Goal: Task Accomplishment & Management: Manage account settings

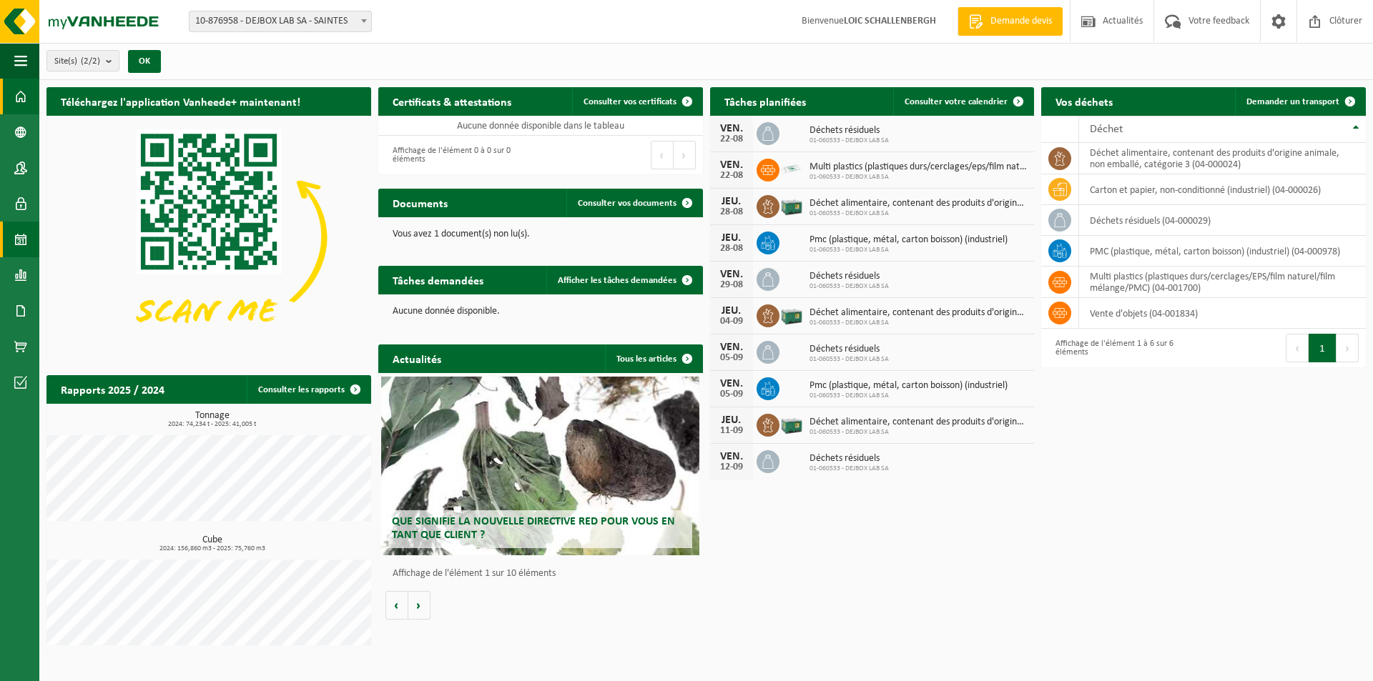
click at [11, 238] on link "Calendrier" at bounding box center [19, 240] width 39 height 36
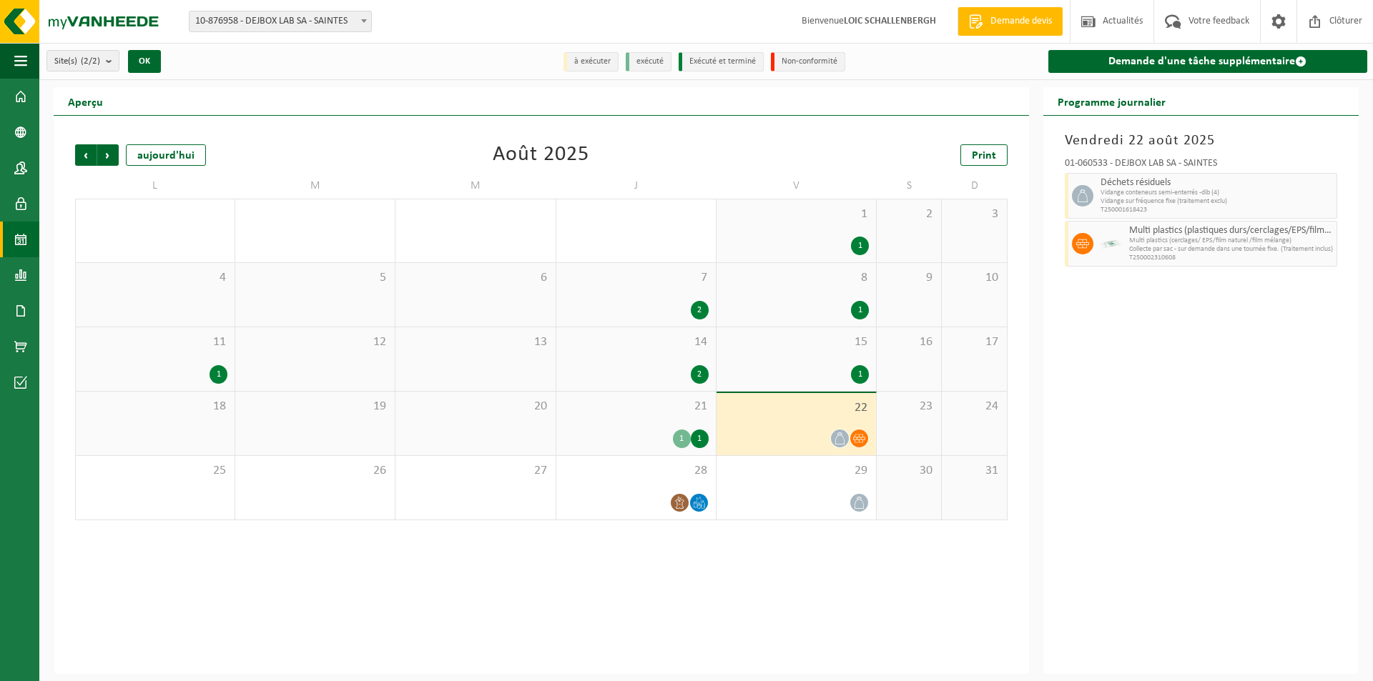
click at [764, 232] on div "1 1" at bounding box center [795, 230] width 159 height 63
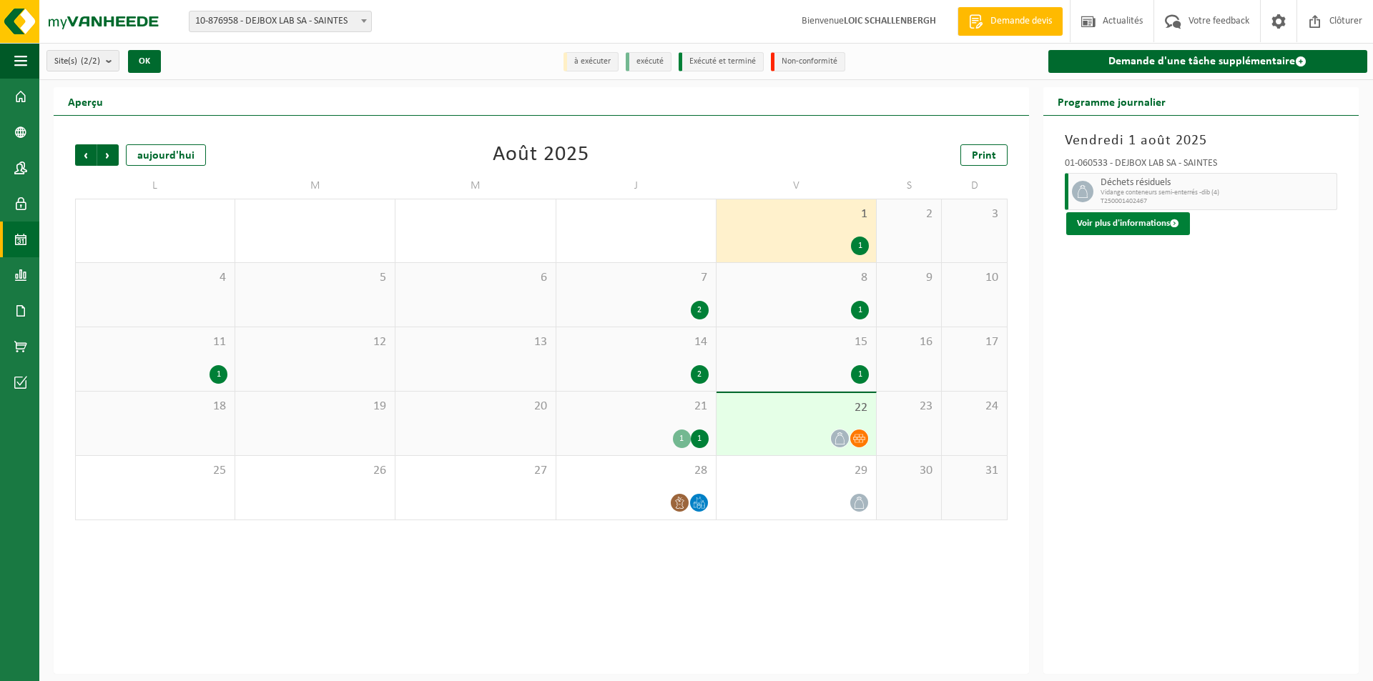
click at [1110, 219] on button "Voir plus d'informations" at bounding box center [1128, 223] width 124 height 23
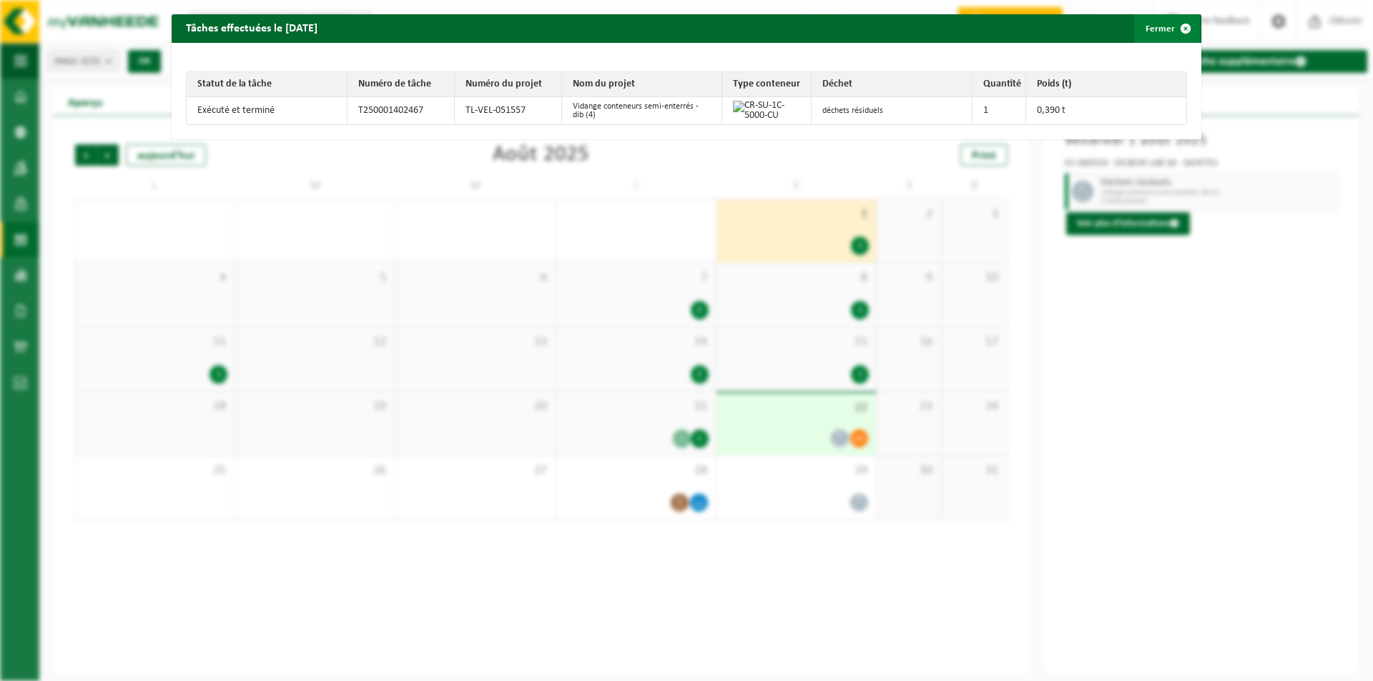
click at [1147, 37] on button "Fermer" at bounding box center [1167, 28] width 66 height 29
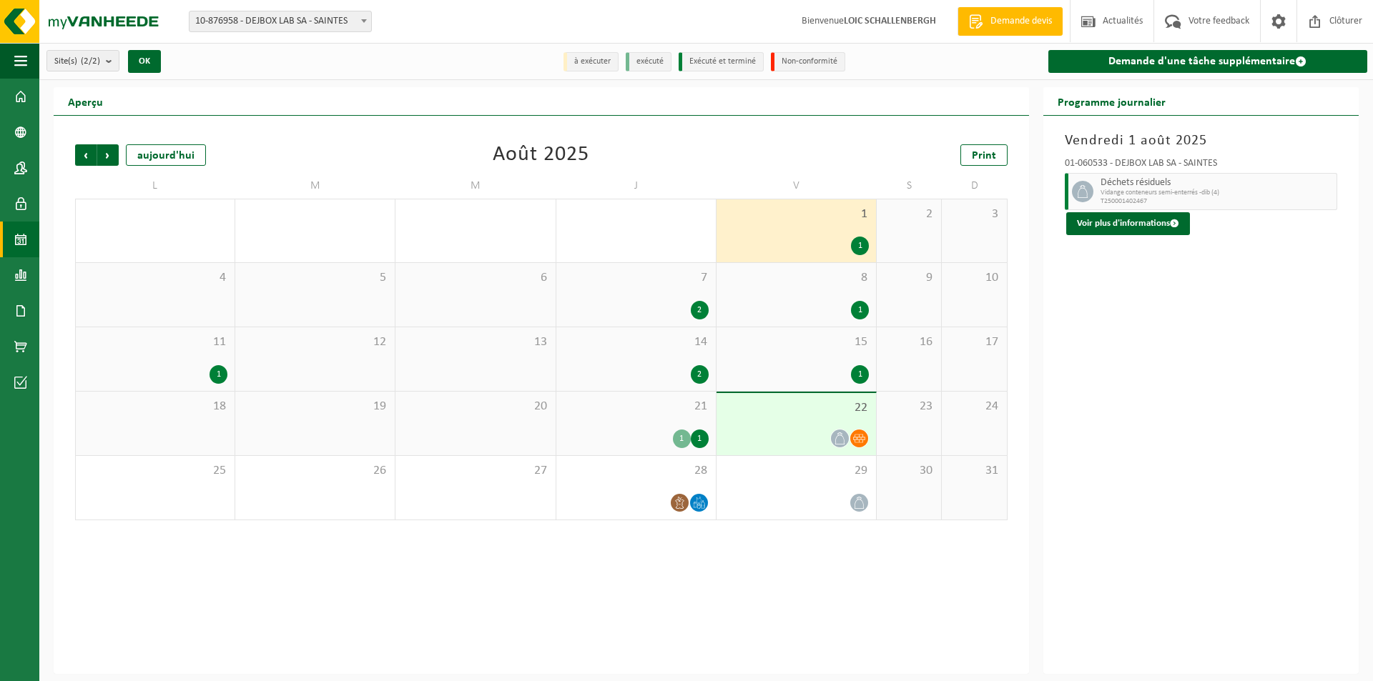
click at [642, 300] on div "7 2" at bounding box center [635, 295] width 159 height 64
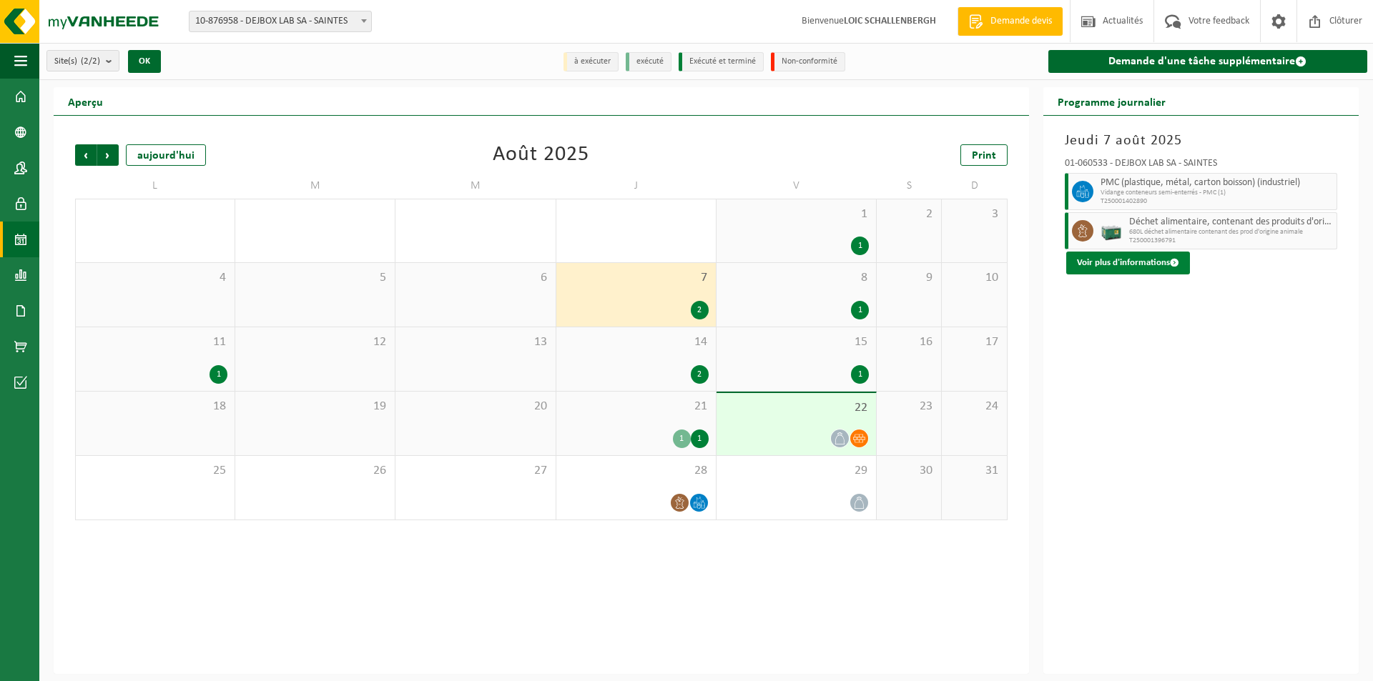
click at [1120, 263] on button "Voir plus d'informations" at bounding box center [1128, 263] width 124 height 23
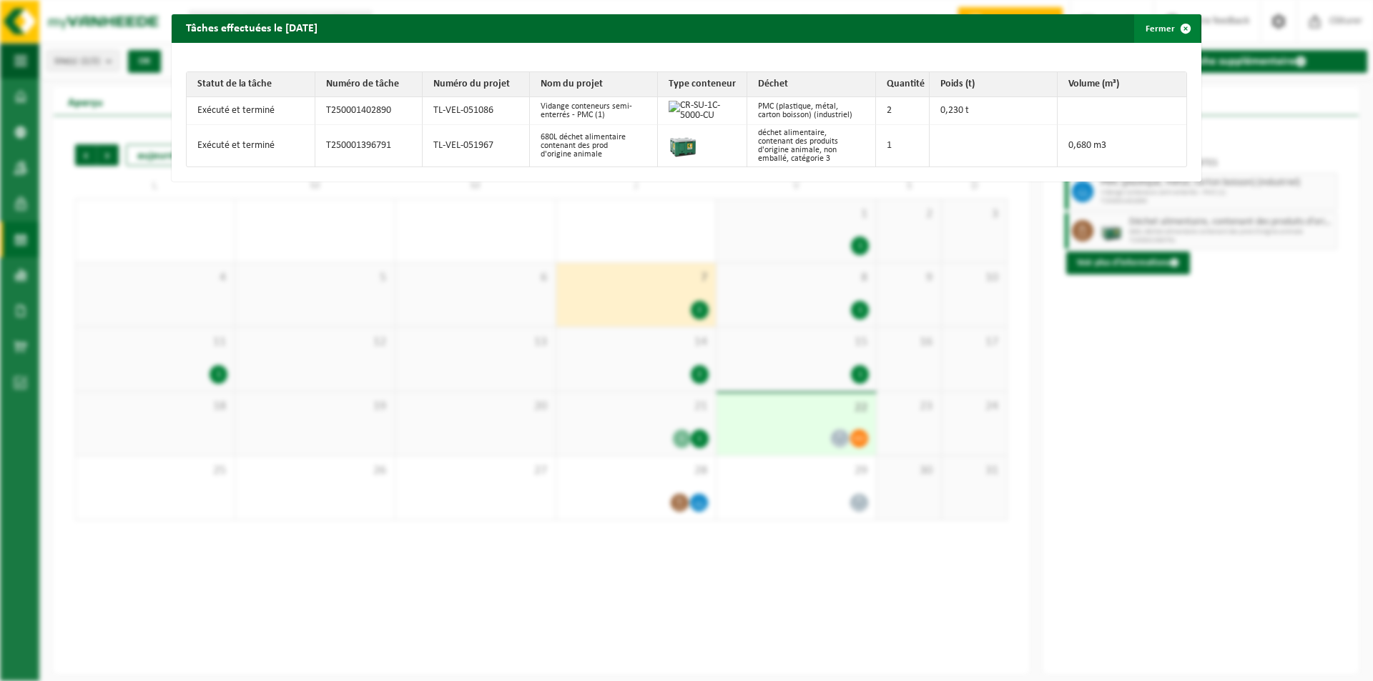
click at [1153, 28] on button "Fermer" at bounding box center [1167, 28] width 66 height 29
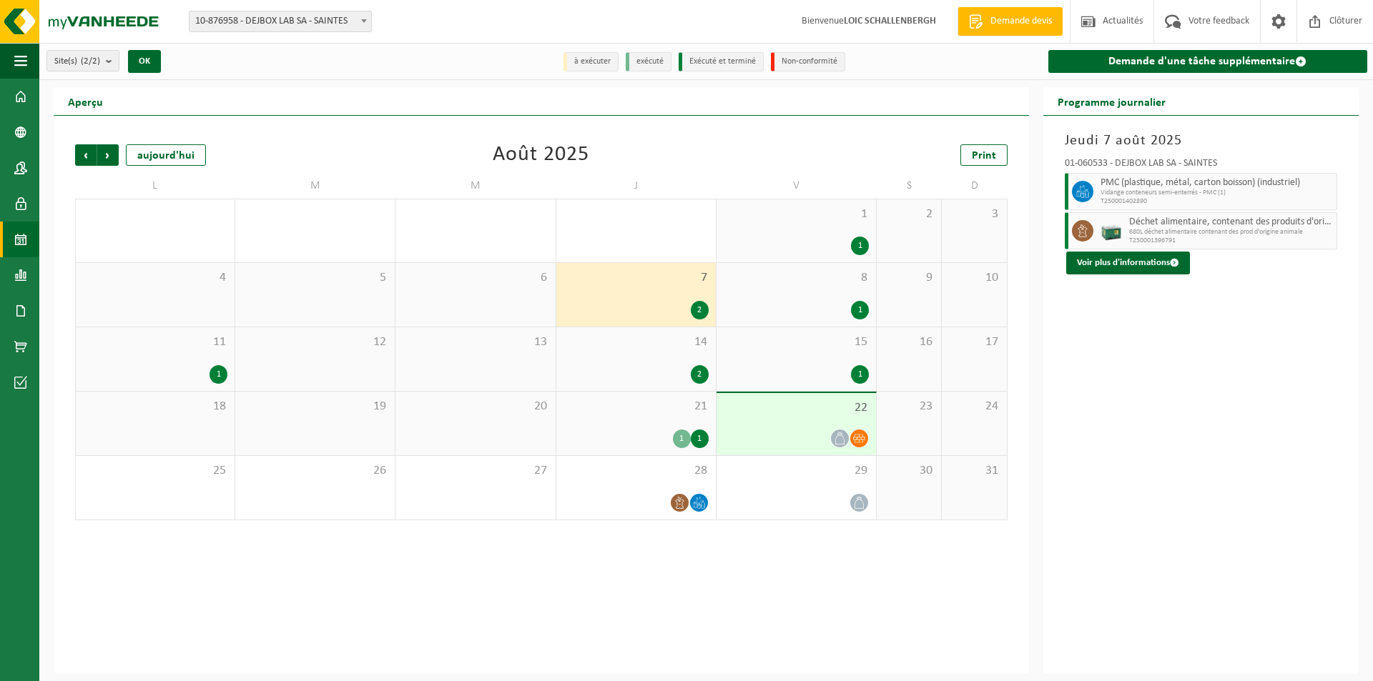
click at [817, 294] on div "8 1" at bounding box center [795, 295] width 159 height 64
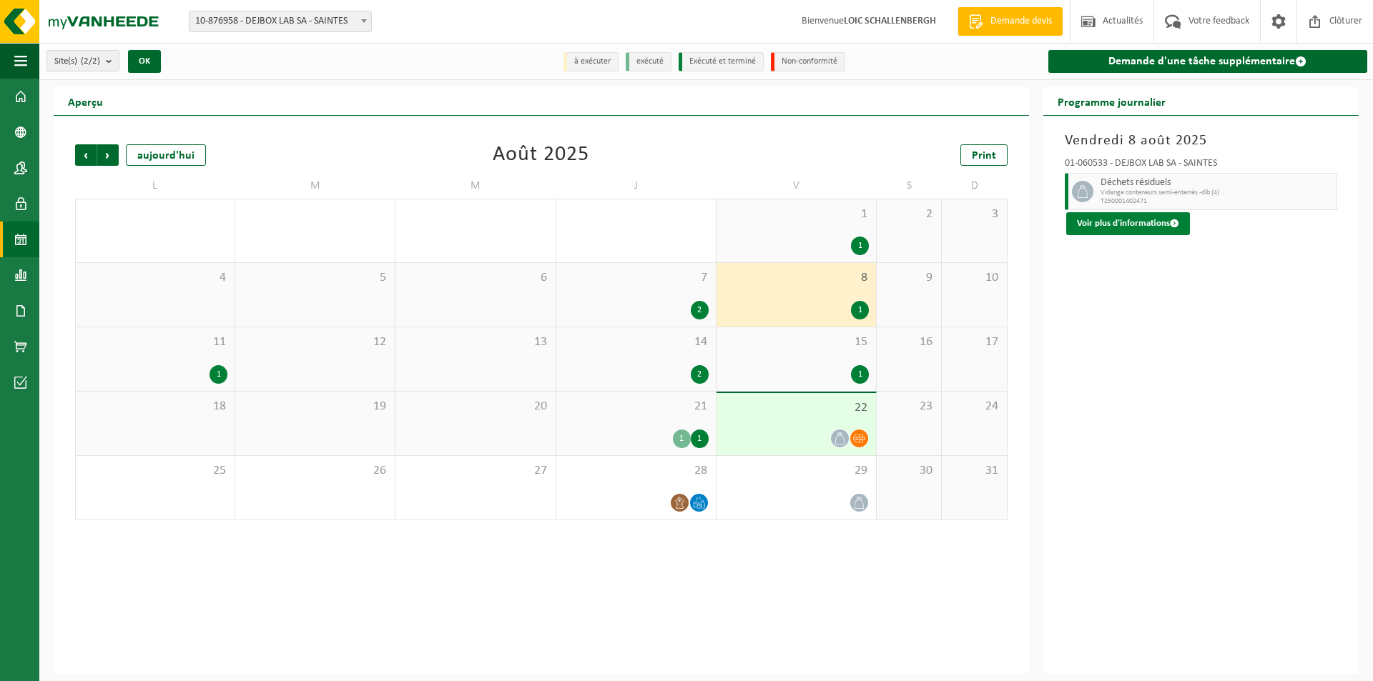
click at [1120, 226] on button "Voir plus d'informations" at bounding box center [1128, 223] width 124 height 23
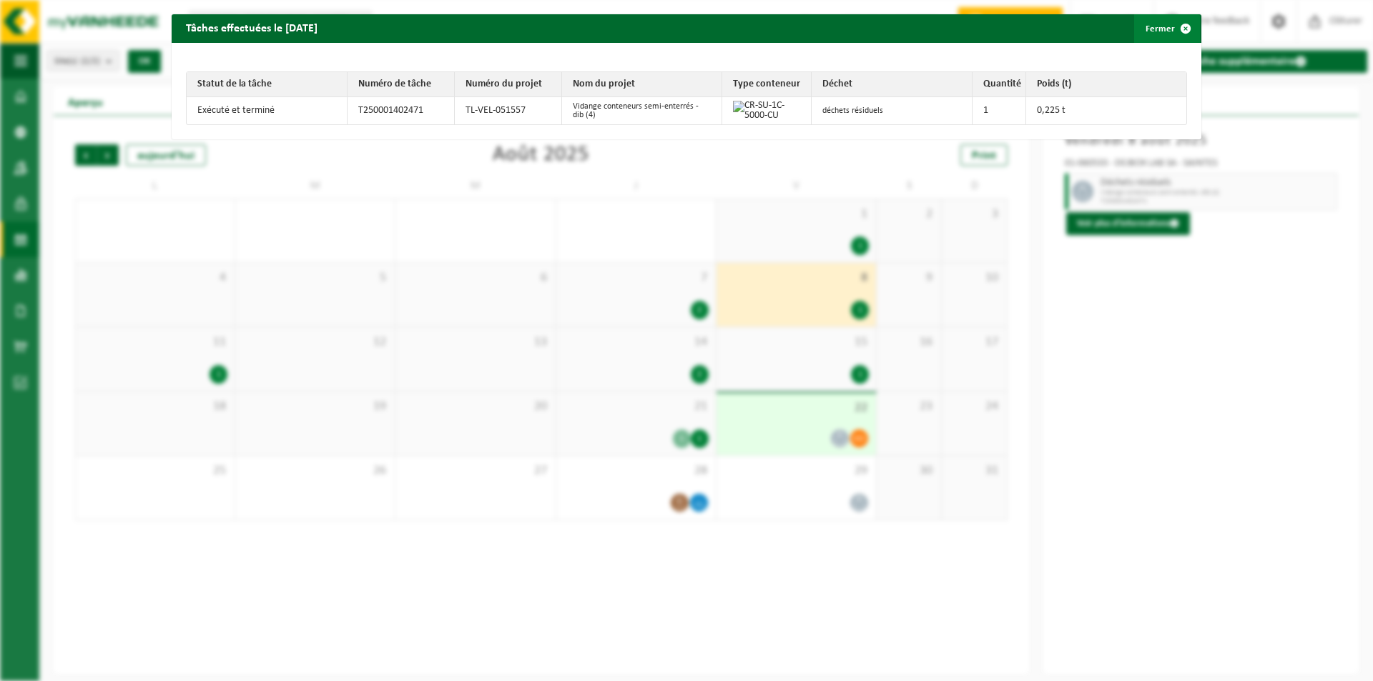
click at [1140, 31] on button "Fermer" at bounding box center [1167, 28] width 66 height 29
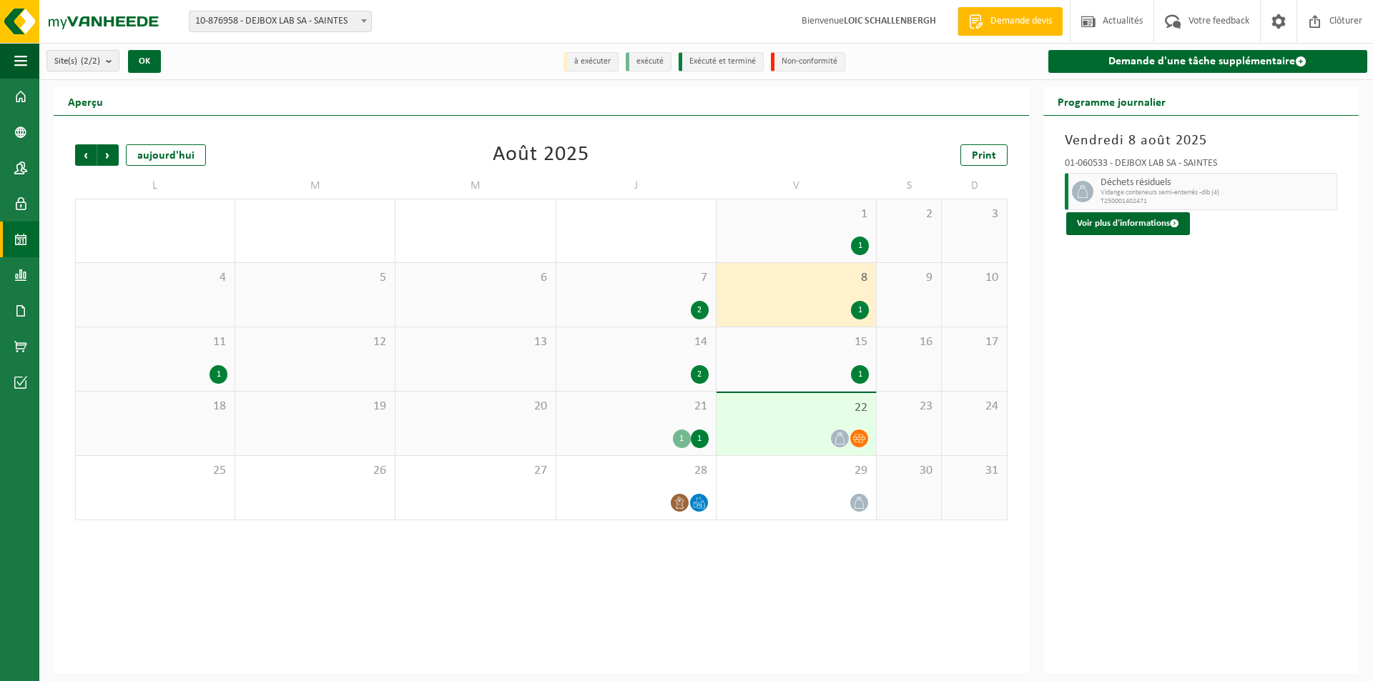
click at [144, 355] on div "11 1" at bounding box center [155, 359] width 159 height 64
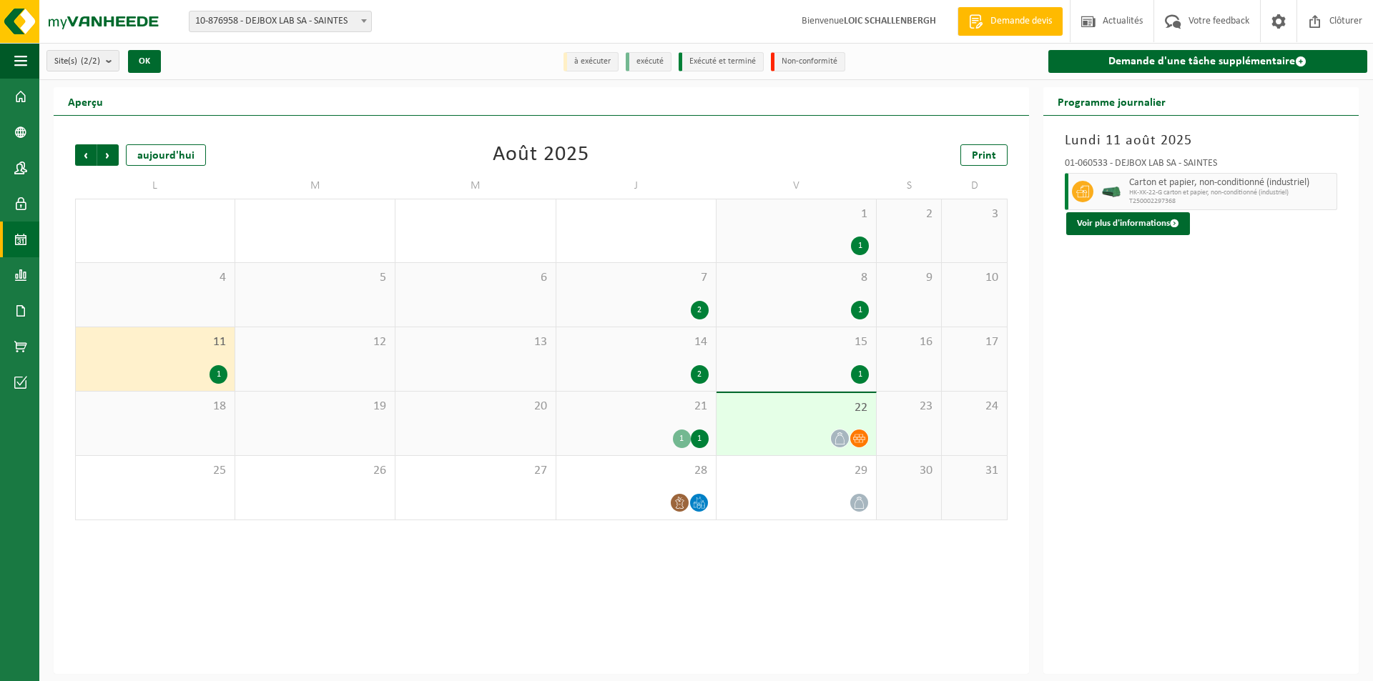
click at [617, 353] on div "14 2" at bounding box center [635, 359] width 159 height 64
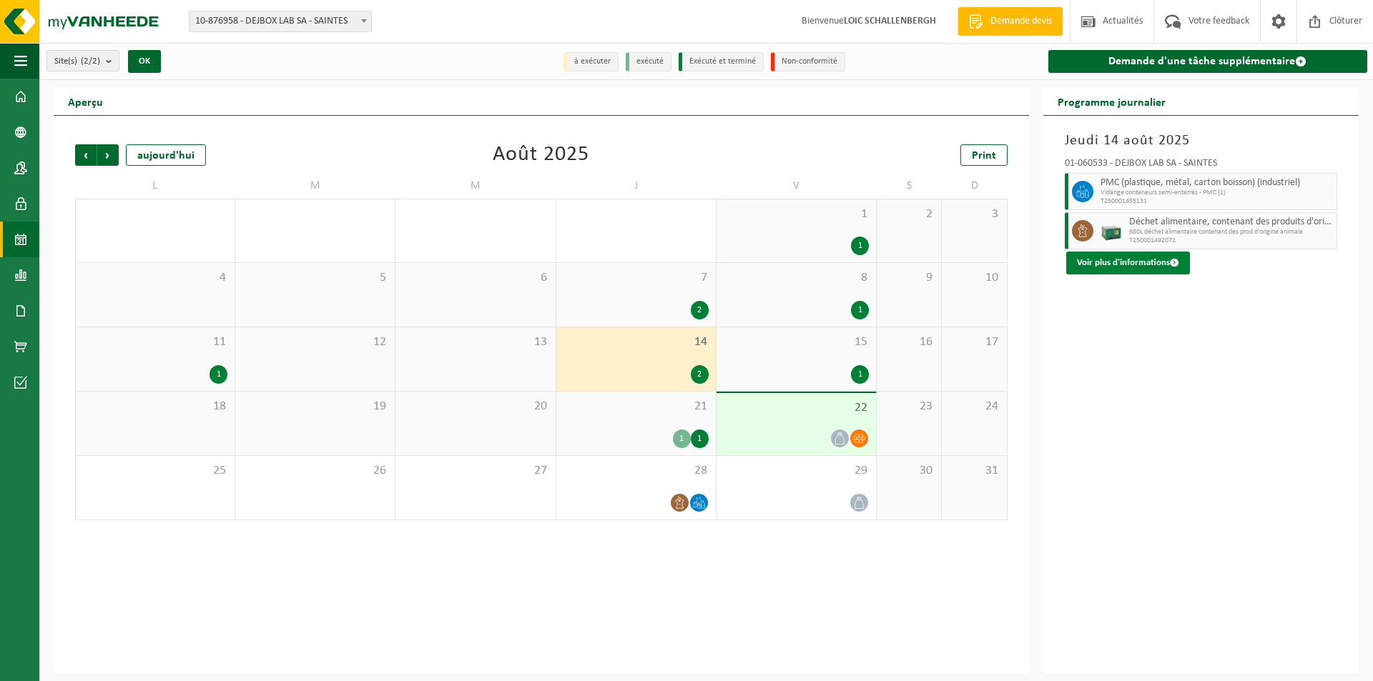
click at [1107, 256] on button "Voir plus d'informations" at bounding box center [1128, 263] width 124 height 23
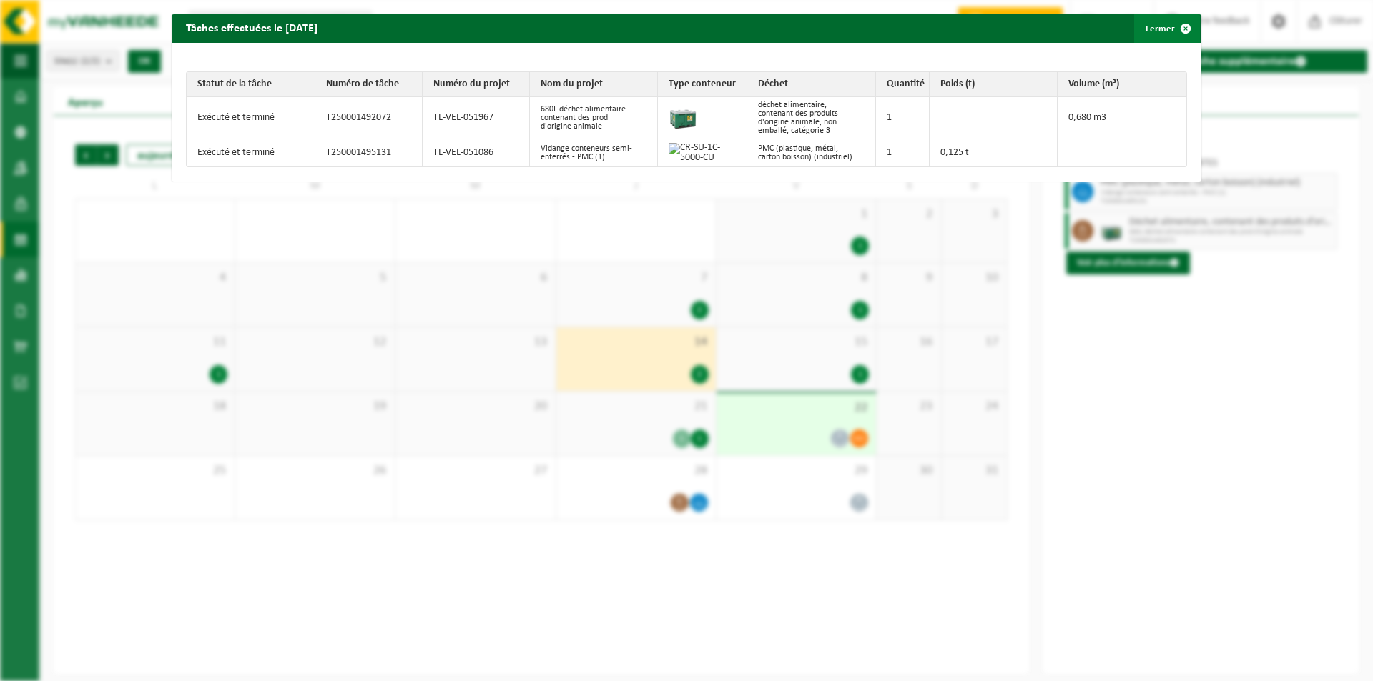
click at [1160, 30] on button "Fermer" at bounding box center [1167, 28] width 66 height 29
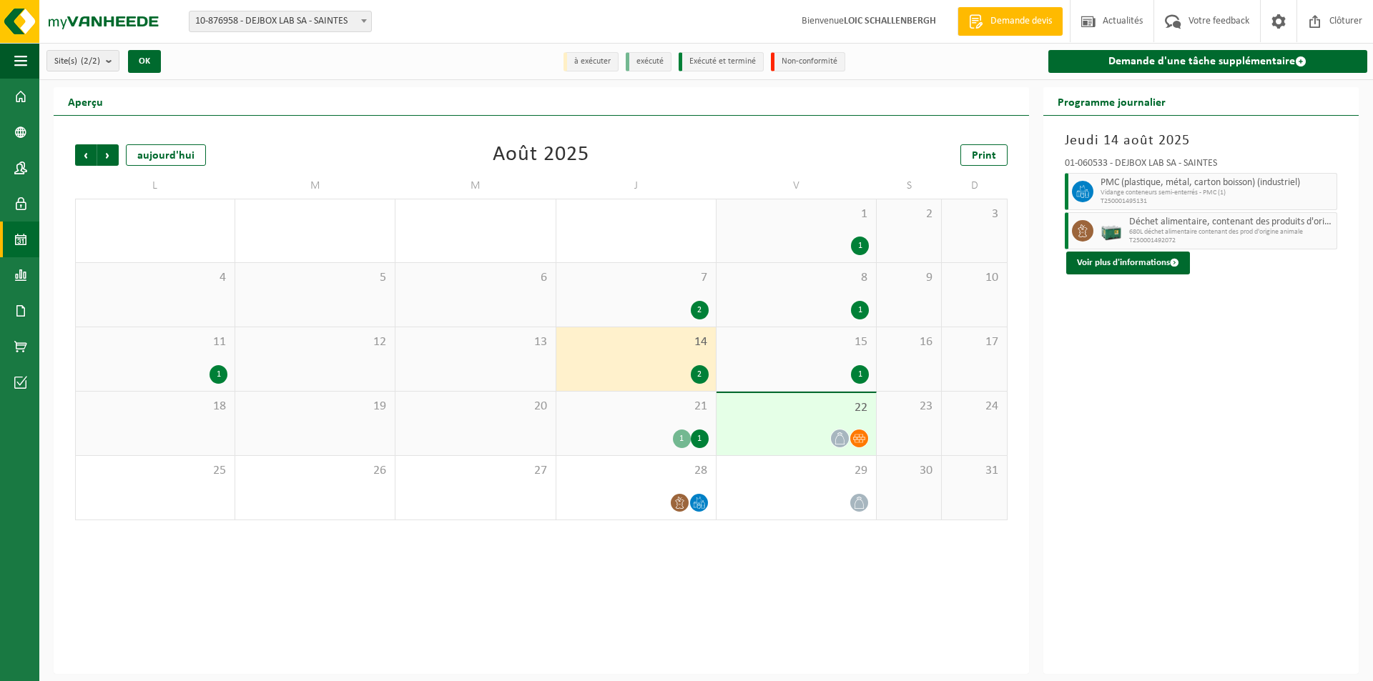
click at [638, 289] on div "7 2" at bounding box center [635, 295] width 159 height 64
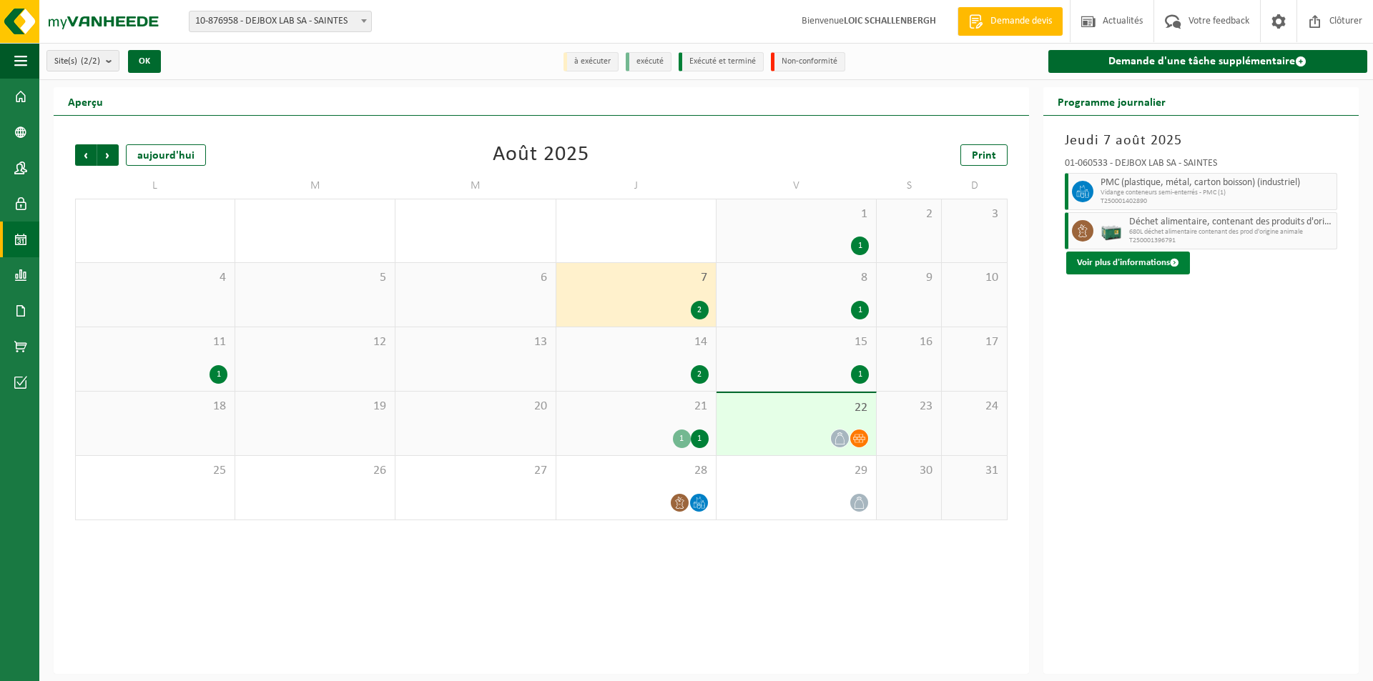
click at [1130, 262] on button "Voir plus d'informations" at bounding box center [1128, 263] width 124 height 23
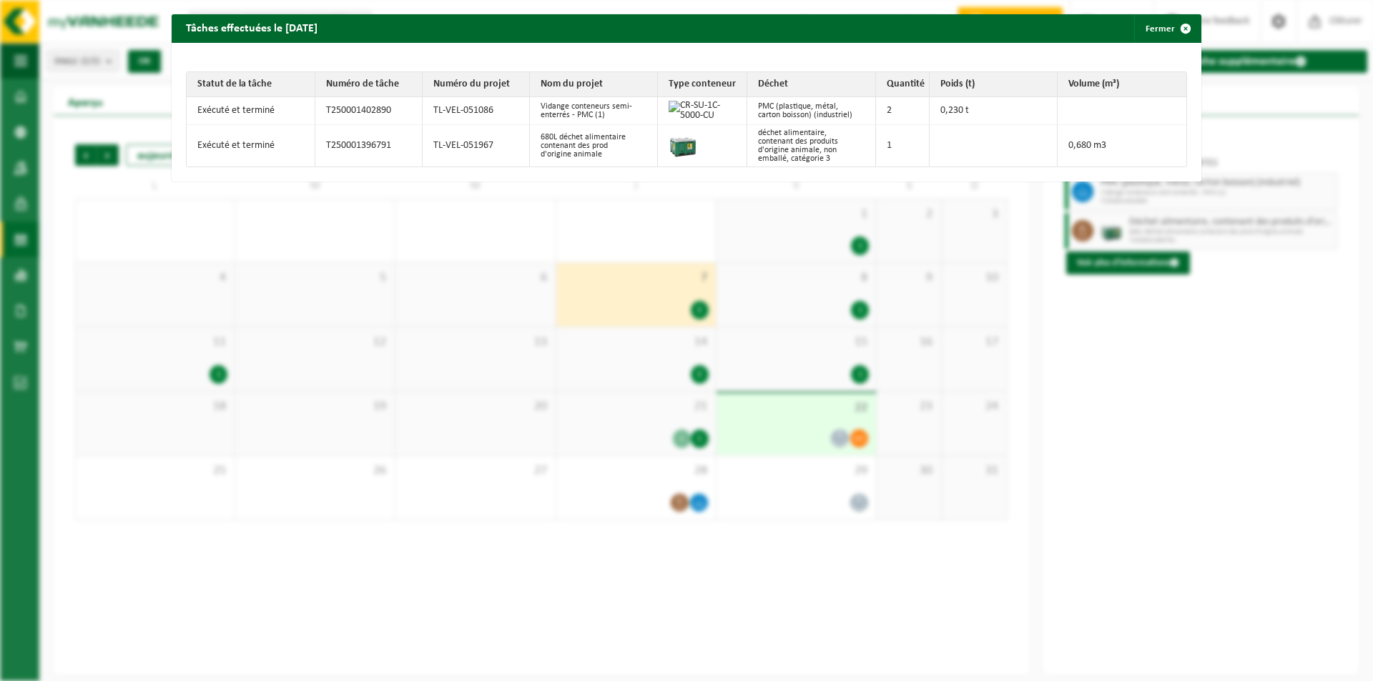
click at [923, 300] on div "Tâches effectuées le 2025-08-07 Fermer Statut de la tâche Numéro de tâche Numér…" at bounding box center [686, 340] width 1373 height 681
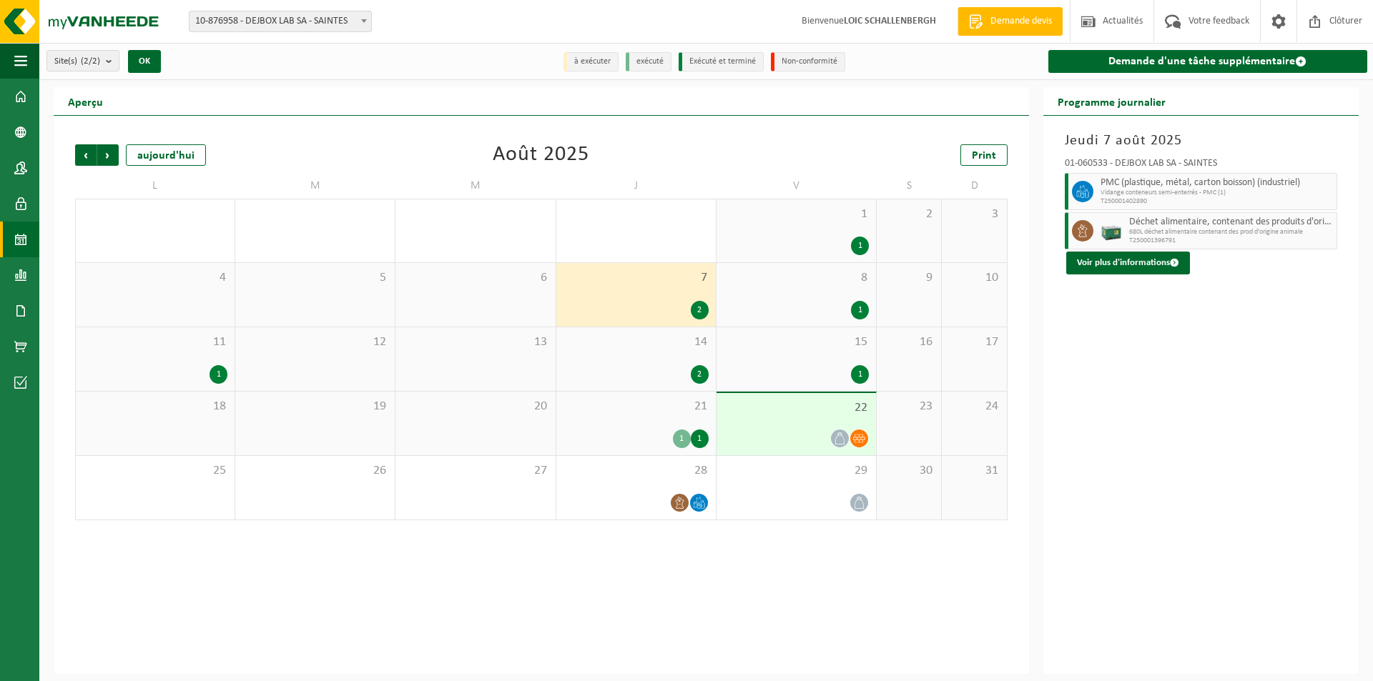
click at [792, 232] on div "1 1" at bounding box center [795, 230] width 159 height 63
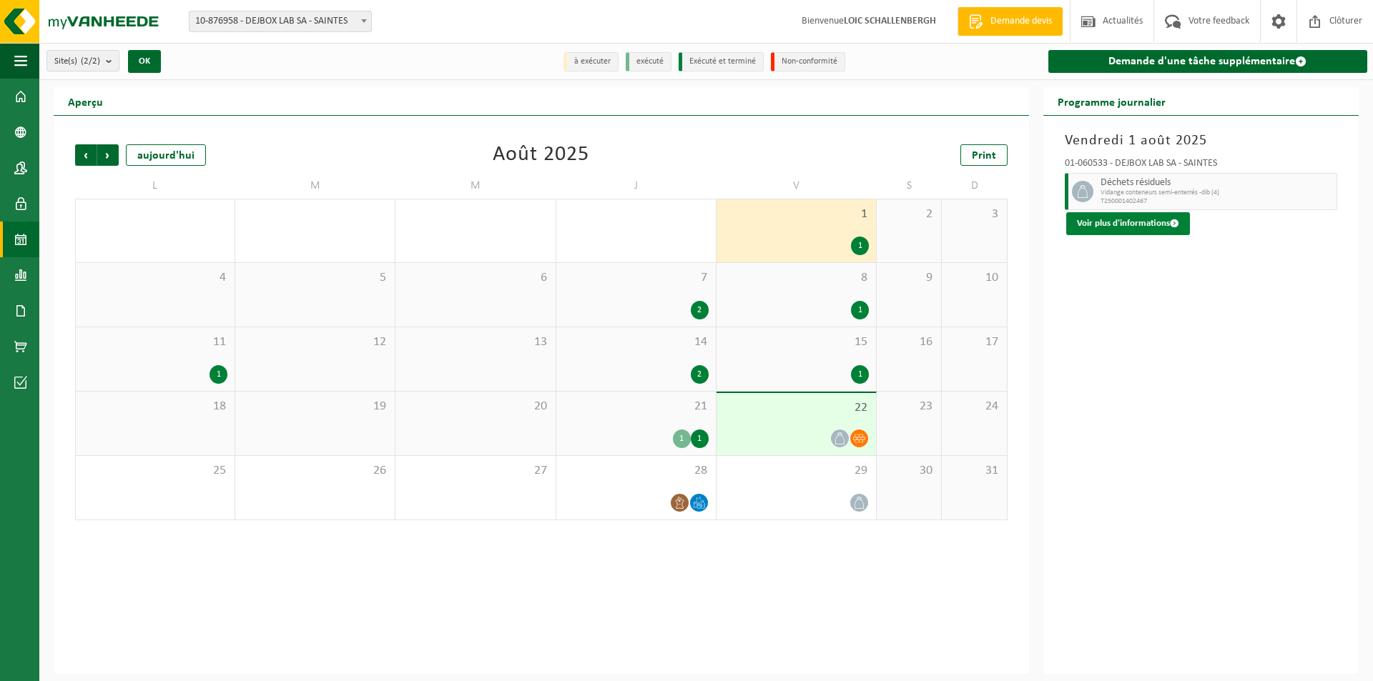
click at [1091, 219] on button "Voir plus d'informations" at bounding box center [1128, 223] width 124 height 23
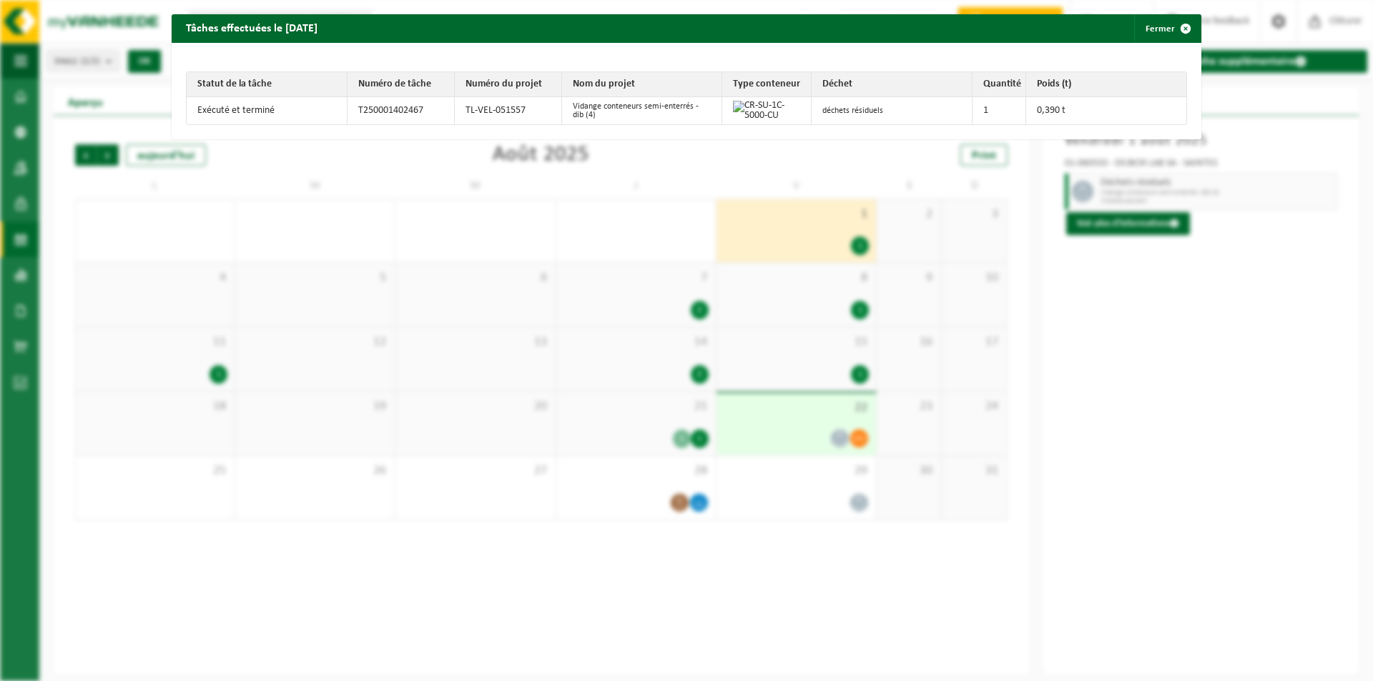
click at [586, 222] on div "Tâches effectuées le 2025-08-01 Fermer Statut de la tâche Numéro de tâche Numér…" at bounding box center [686, 340] width 1373 height 681
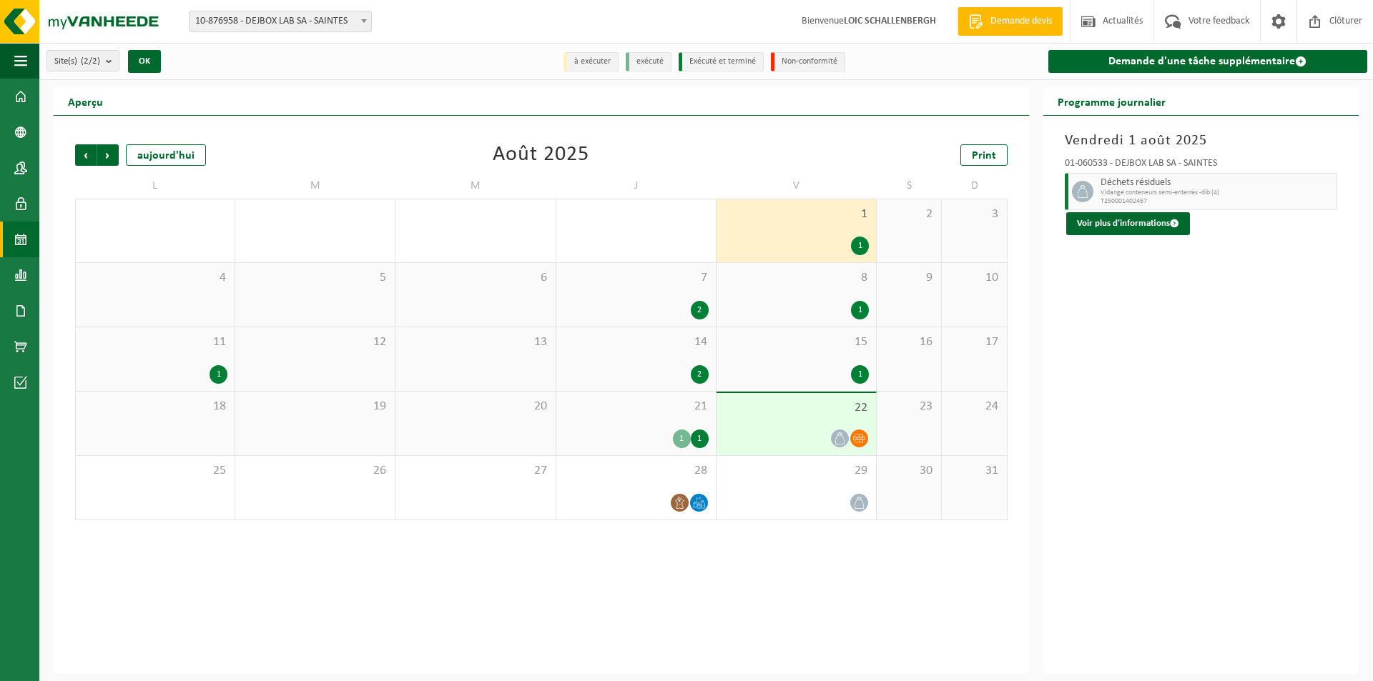
click at [811, 287] on div "8 1" at bounding box center [795, 295] width 159 height 64
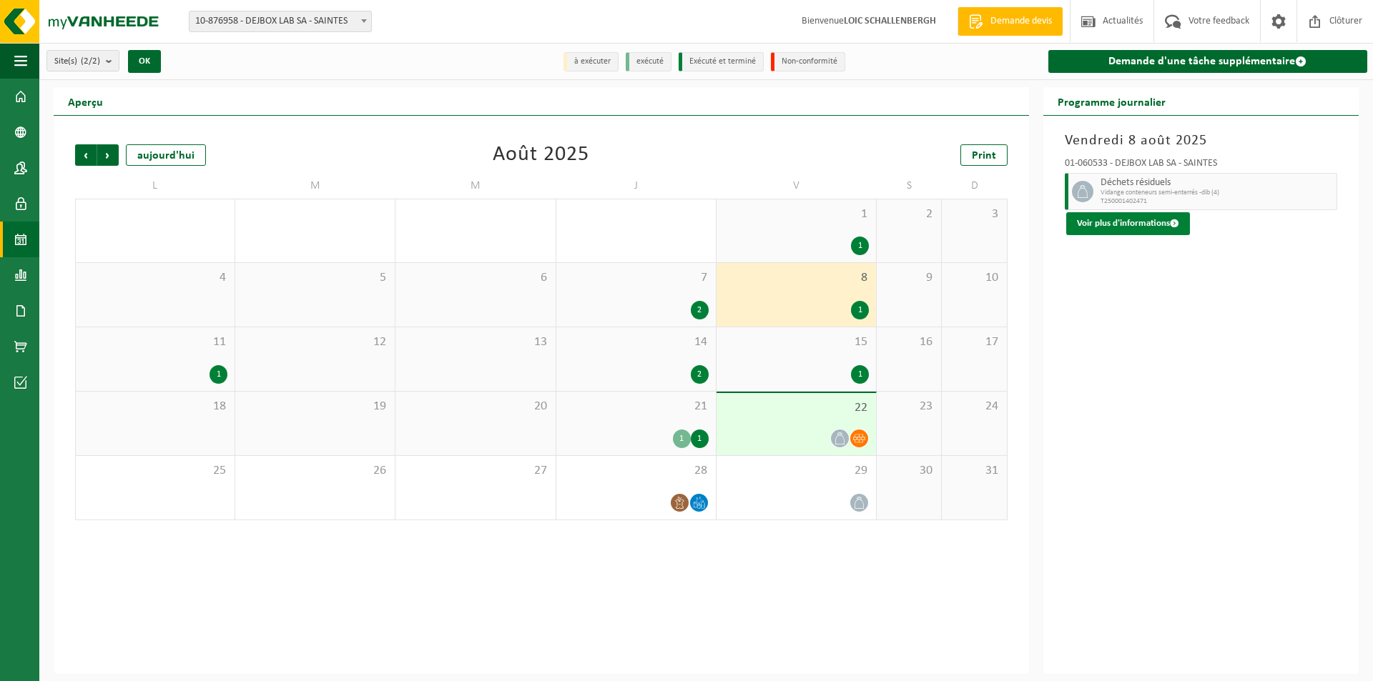
click at [1100, 230] on button "Voir plus d'informations" at bounding box center [1128, 223] width 124 height 23
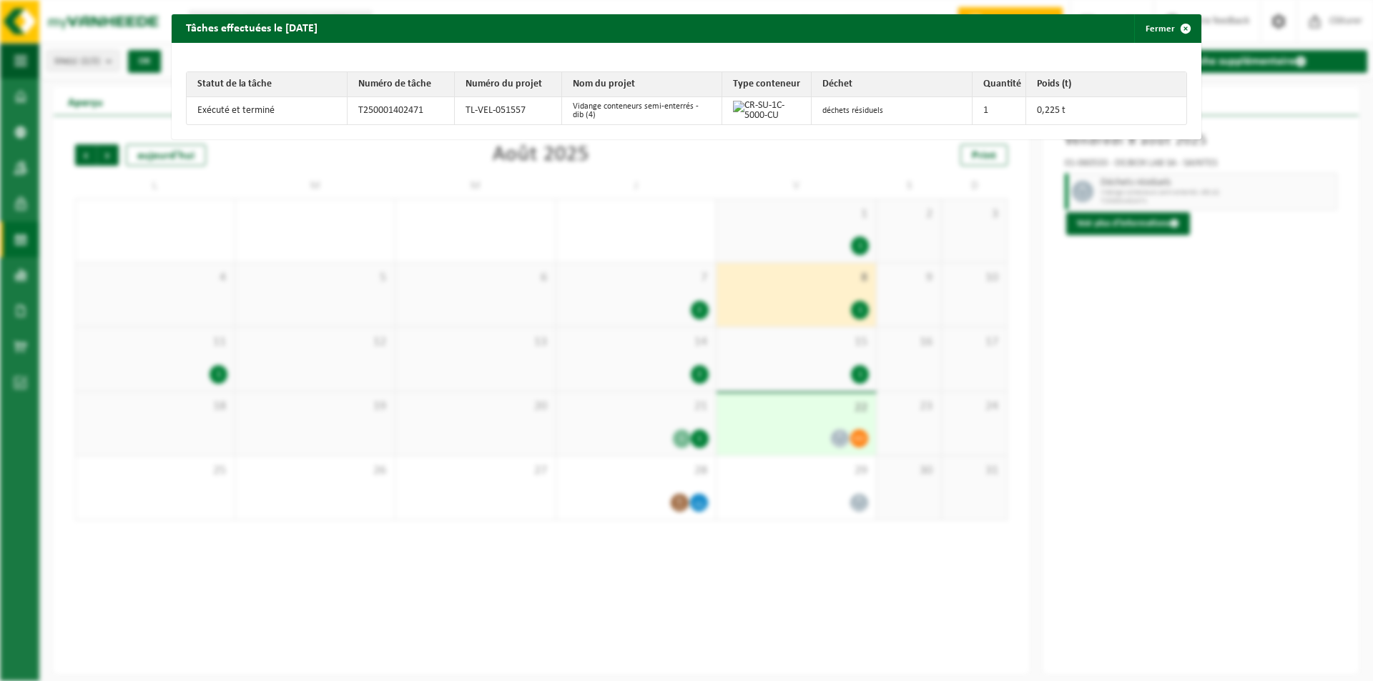
click at [649, 274] on div "Tâches effectuées le 2025-08-08 Fermer Statut de la tâche Numéro de tâche Numér…" at bounding box center [686, 340] width 1373 height 681
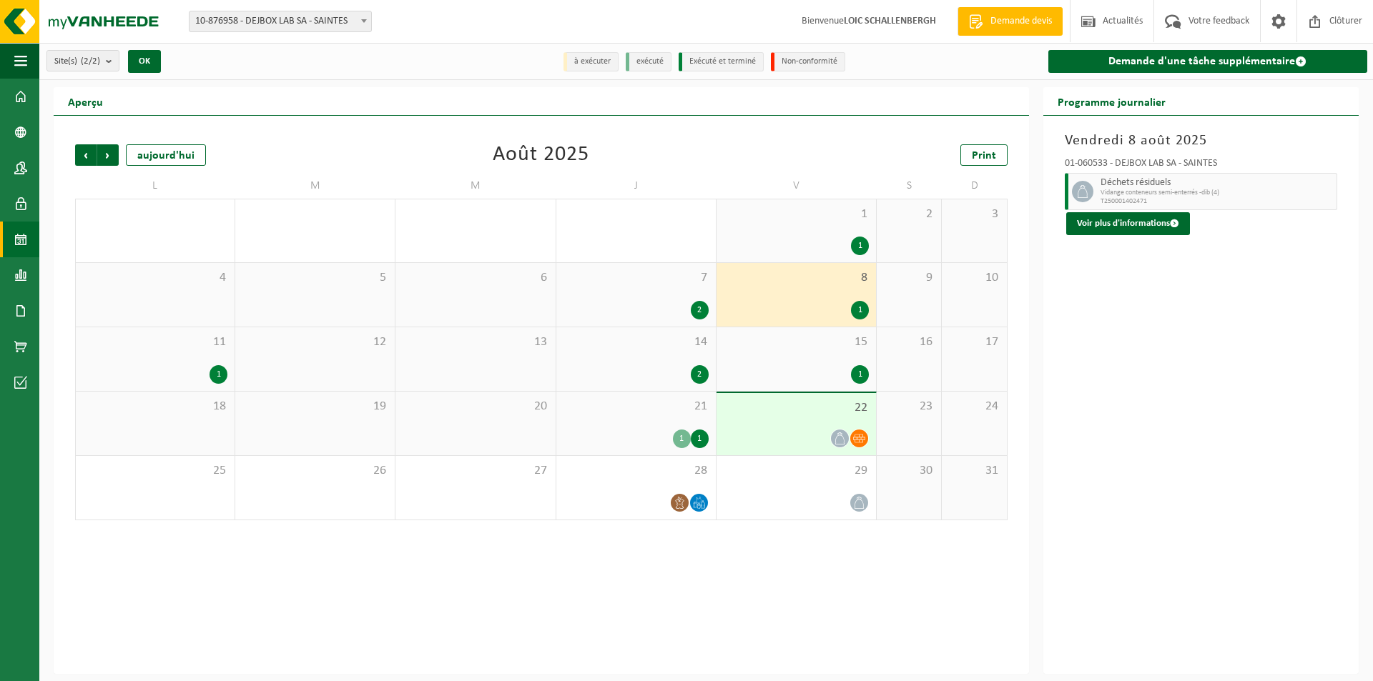
click at [646, 352] on div "14 2" at bounding box center [635, 359] width 159 height 64
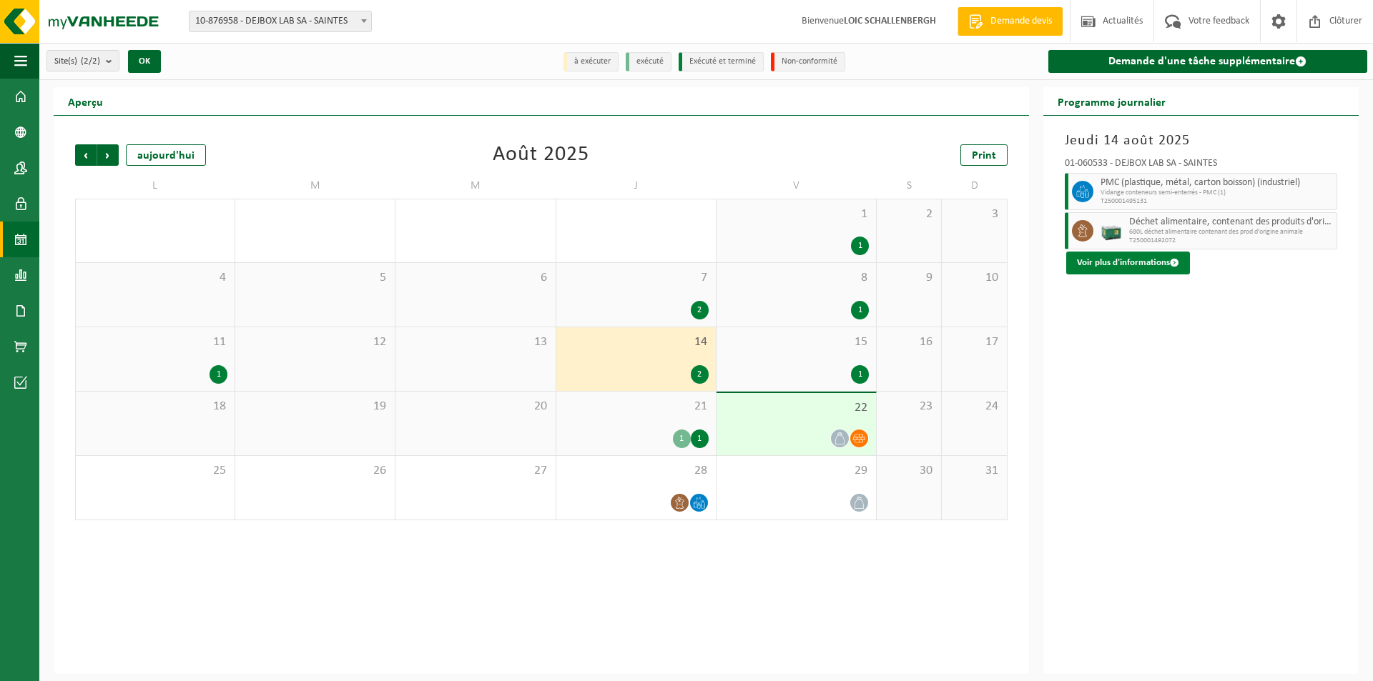
click at [1113, 268] on button "Voir plus d'informations" at bounding box center [1128, 263] width 124 height 23
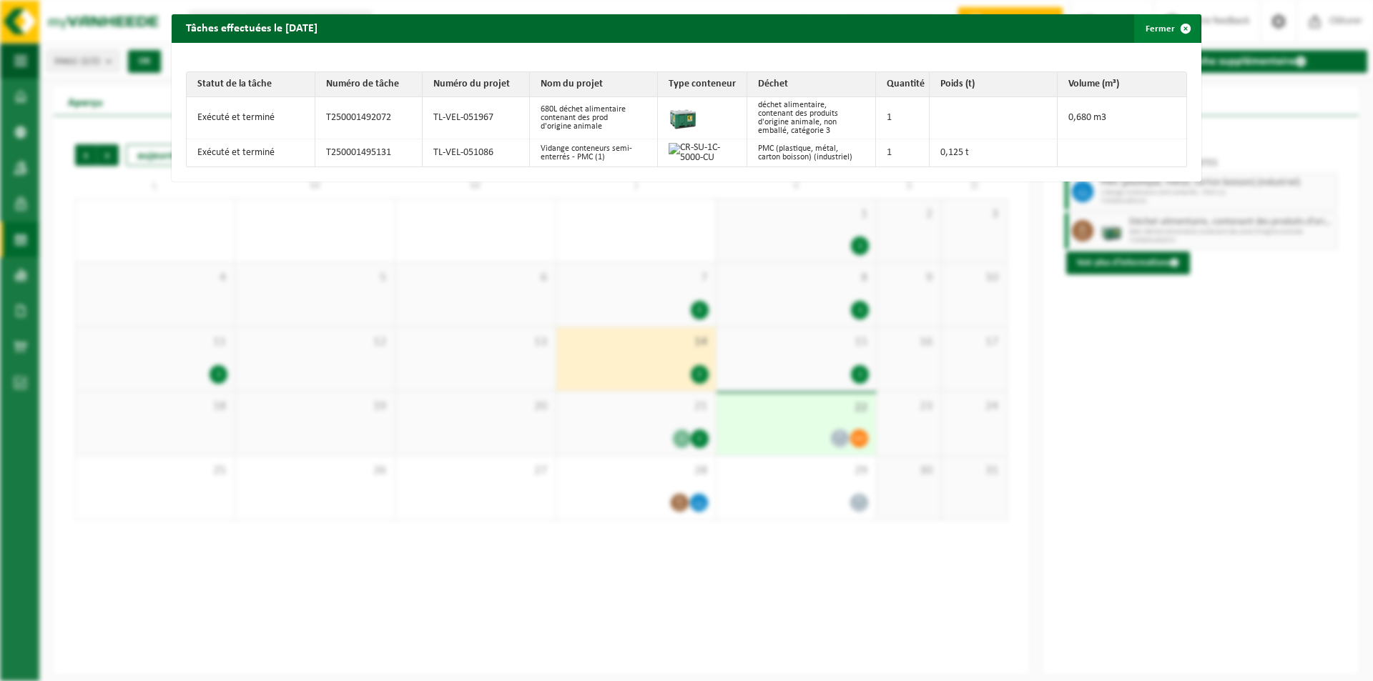
click at [1149, 28] on button "Fermer" at bounding box center [1167, 28] width 66 height 29
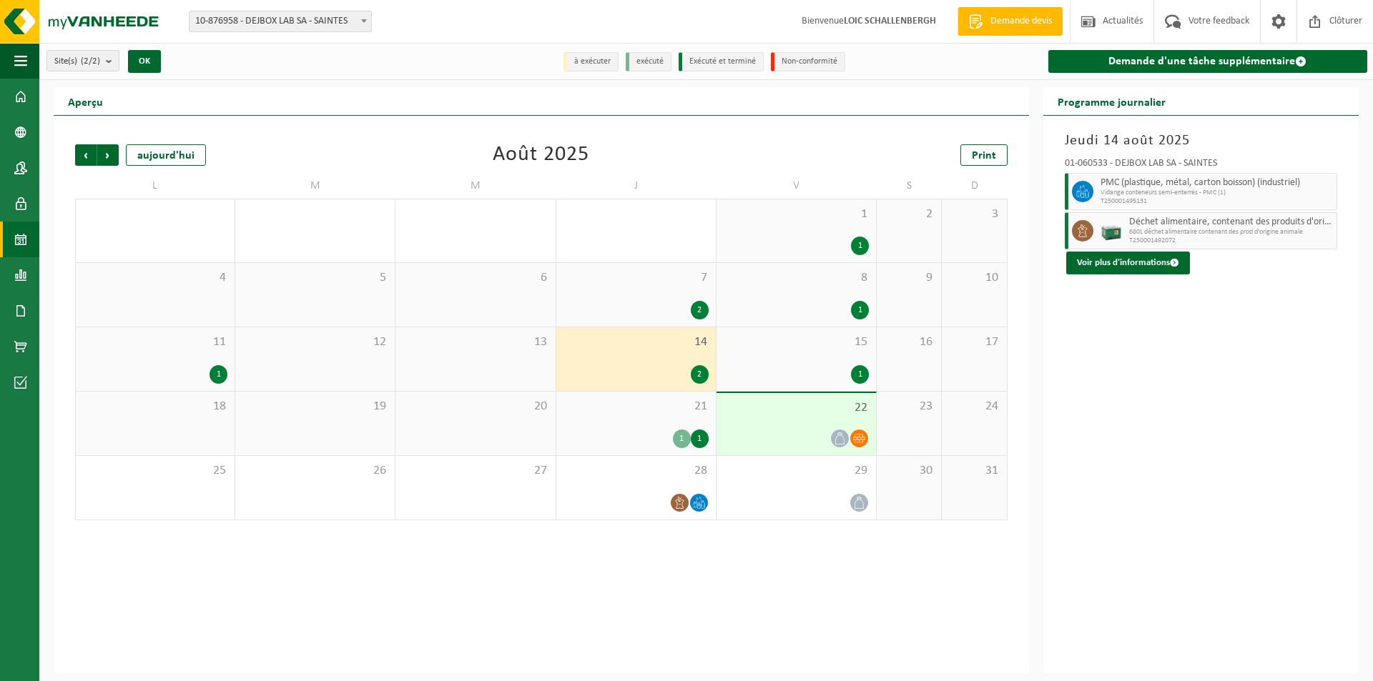
click at [825, 362] on div "15 1" at bounding box center [795, 359] width 159 height 64
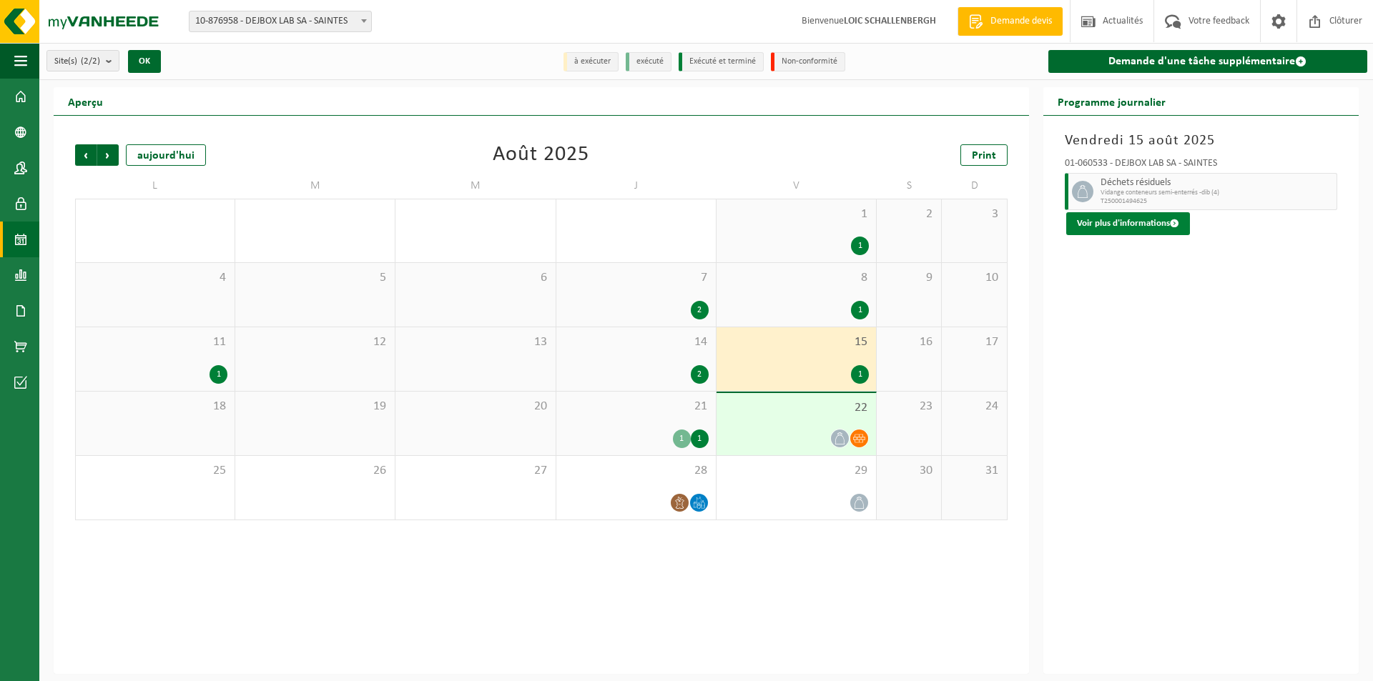
click at [1135, 220] on button "Voir plus d'informations" at bounding box center [1128, 223] width 124 height 23
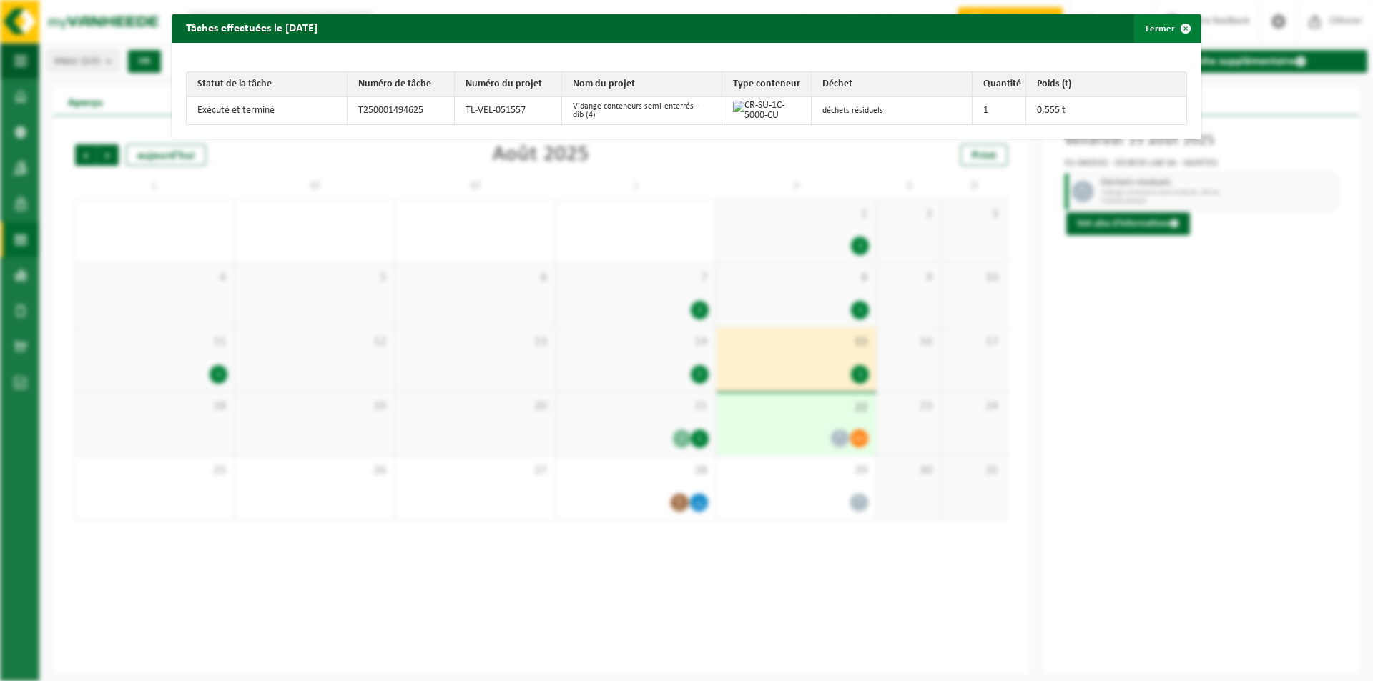
click at [1140, 29] on button "Fermer" at bounding box center [1167, 28] width 66 height 29
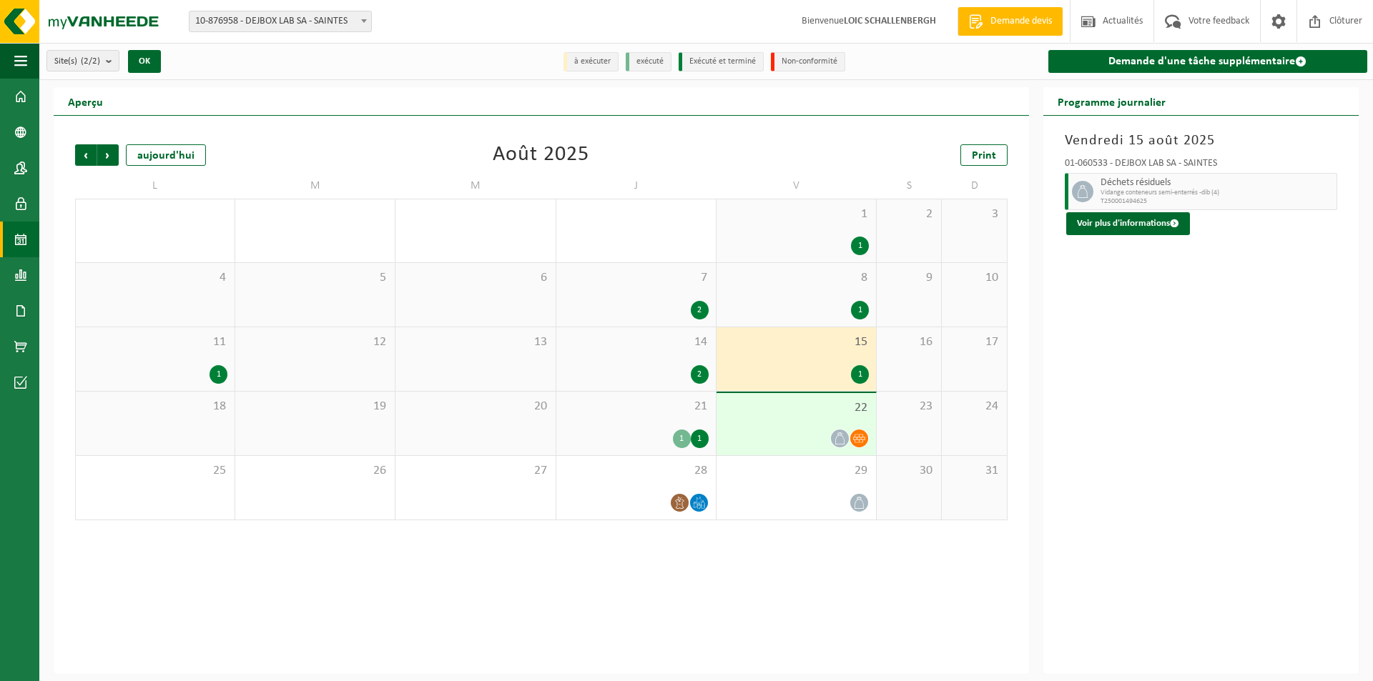
click at [641, 430] on div "1 1" at bounding box center [635, 439] width 145 height 19
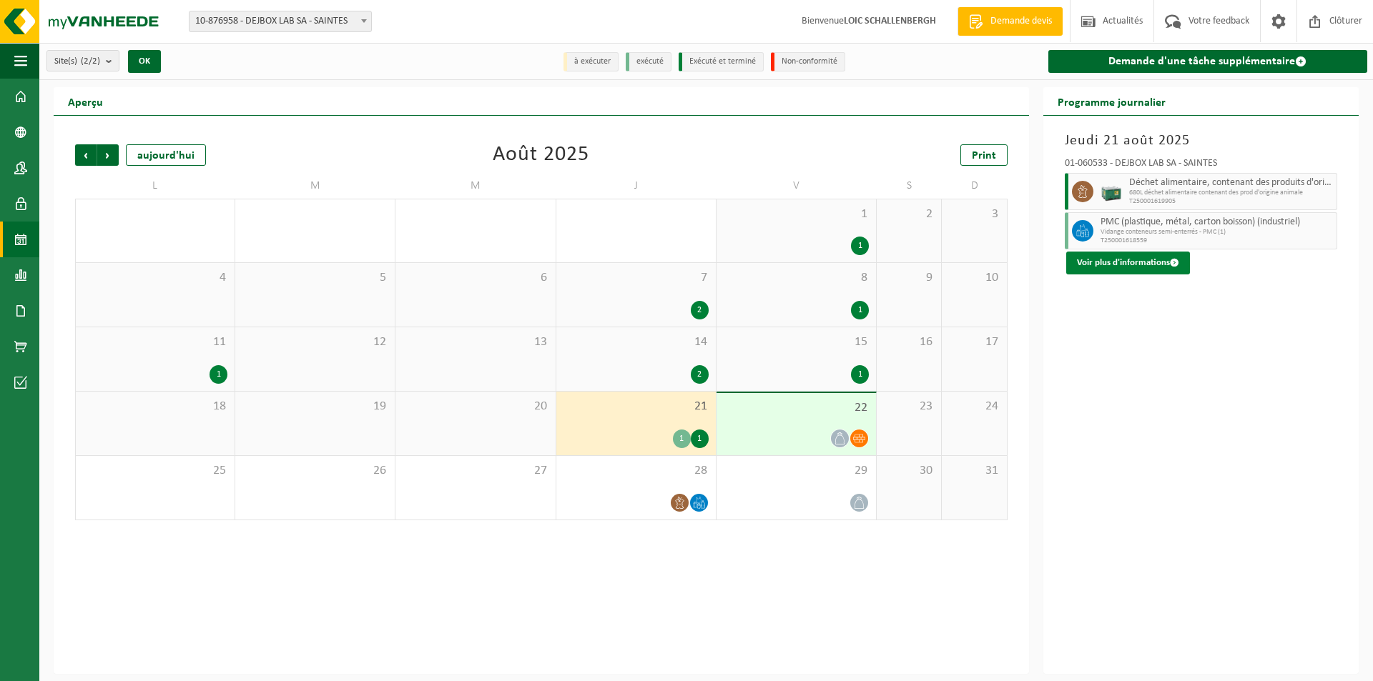
click at [1121, 267] on button "Voir plus d'informations" at bounding box center [1128, 263] width 124 height 23
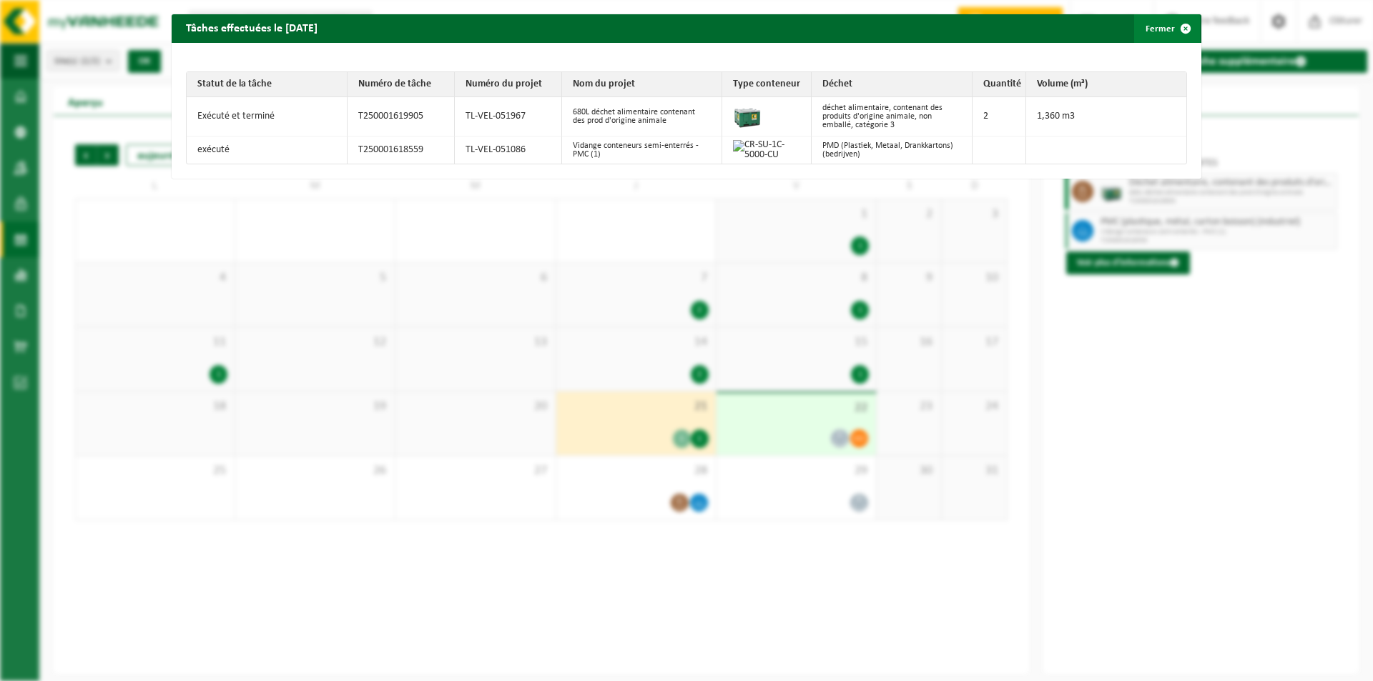
click at [1140, 34] on button "Fermer" at bounding box center [1167, 28] width 66 height 29
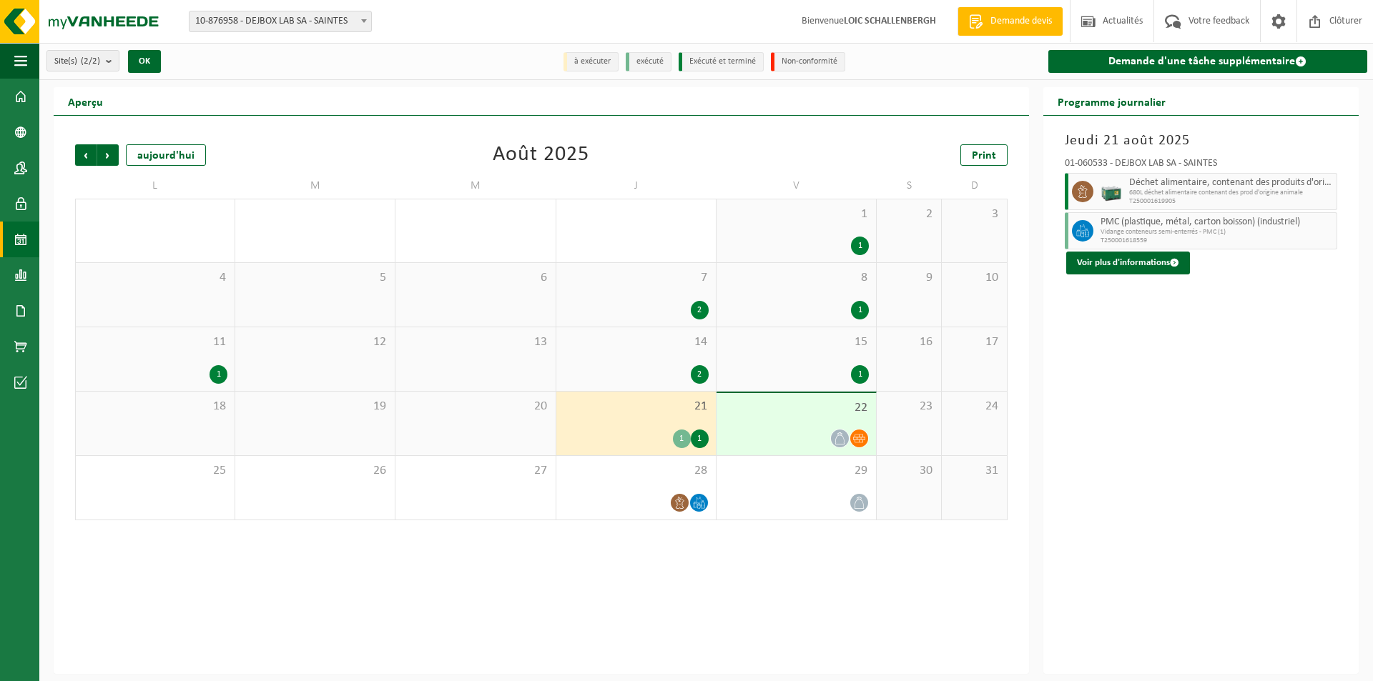
click at [810, 406] on span "22" at bounding box center [796, 408] width 145 height 16
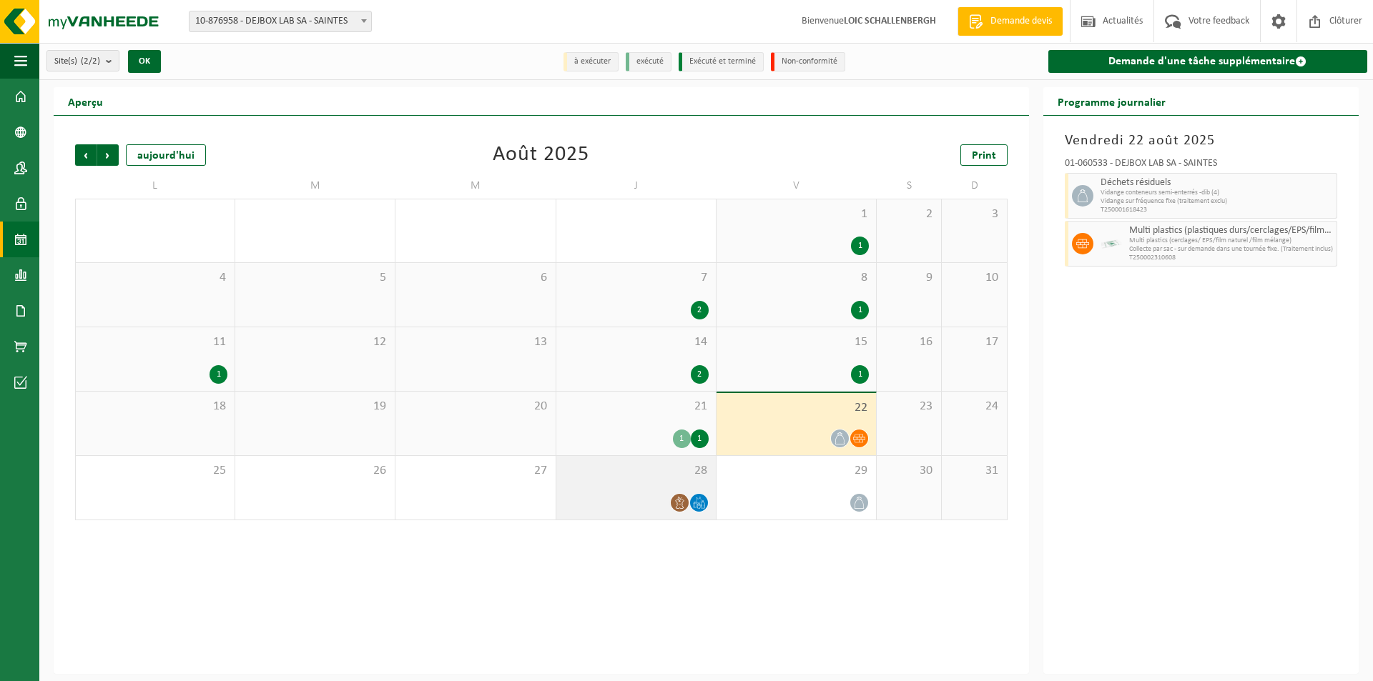
click at [623, 479] on div "28" at bounding box center [635, 488] width 159 height 64
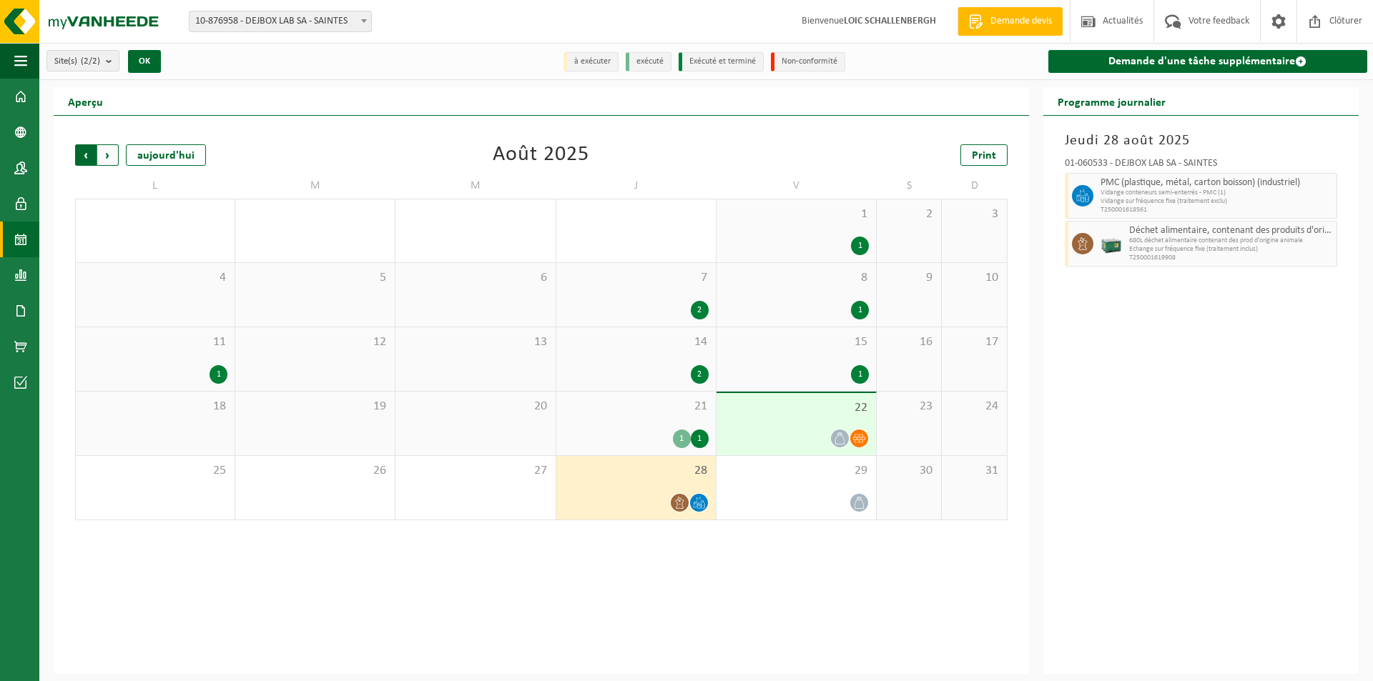
click at [114, 152] on span "Suivant" at bounding box center [107, 154] width 21 height 21
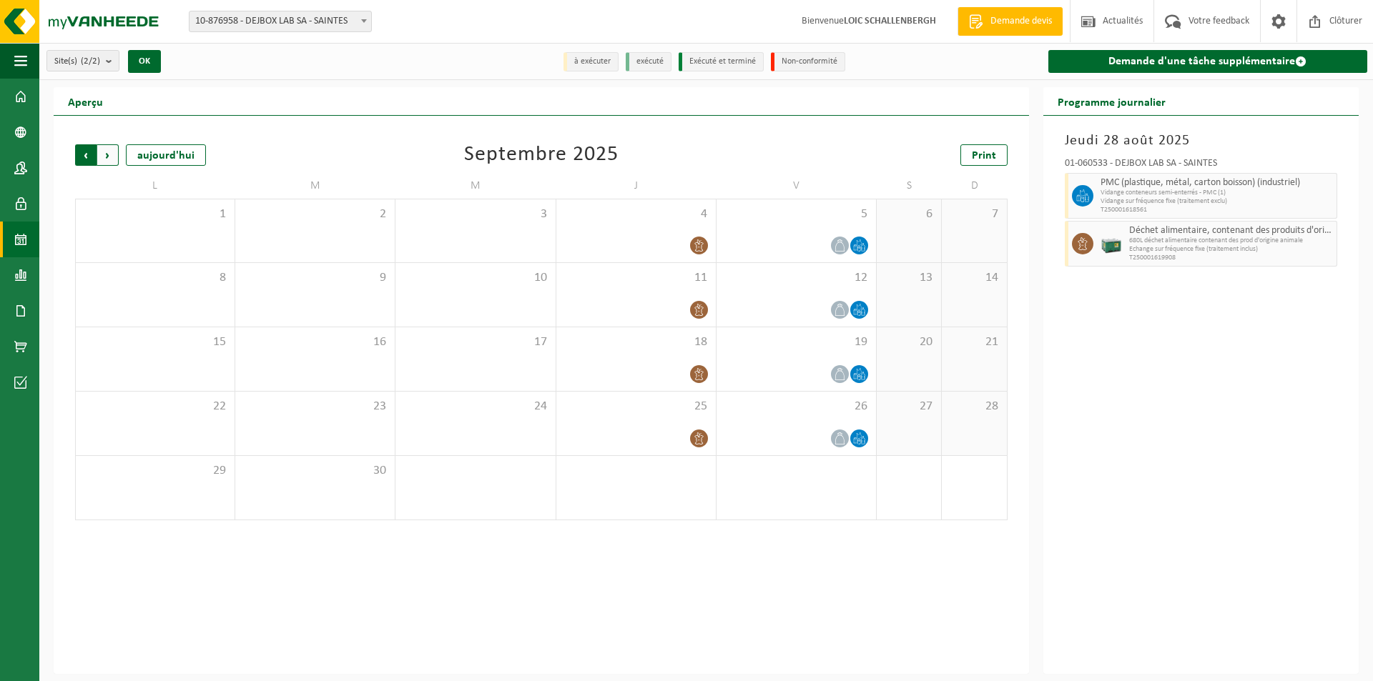
click at [112, 150] on span "Suivant" at bounding box center [107, 154] width 21 height 21
click at [23, 93] on span at bounding box center [20, 97] width 13 height 36
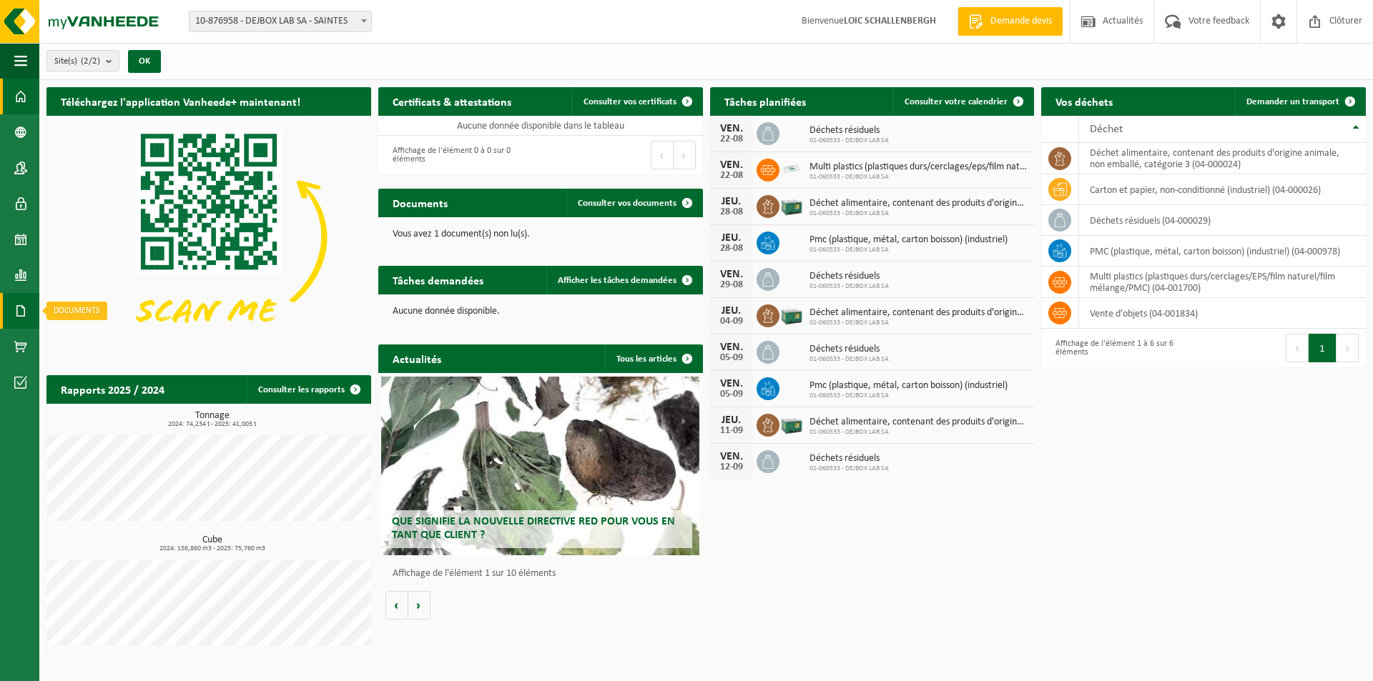
click at [19, 312] on span at bounding box center [20, 311] width 13 height 36
click at [99, 341] on span "Documents" at bounding box center [106, 341] width 47 height 27
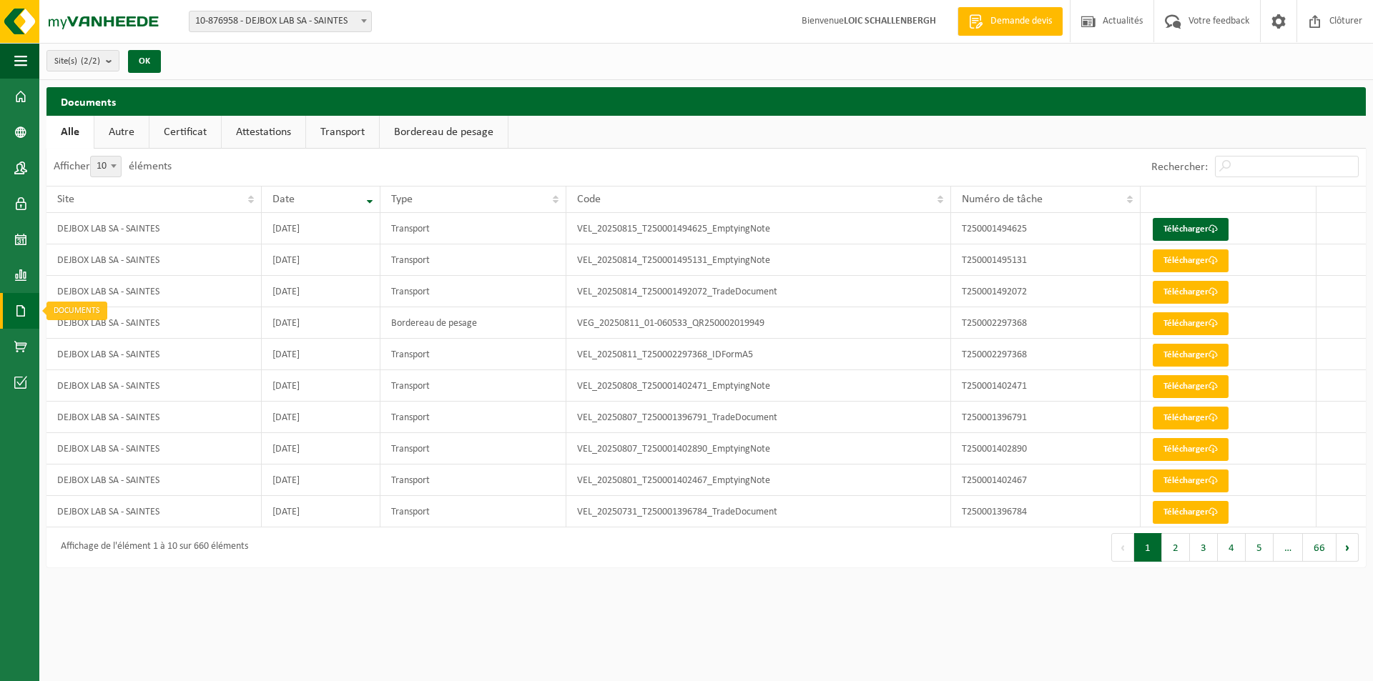
click at [26, 305] on span at bounding box center [20, 311] width 13 height 36
click at [85, 310] on span "Factures" at bounding box center [101, 310] width 36 height 27
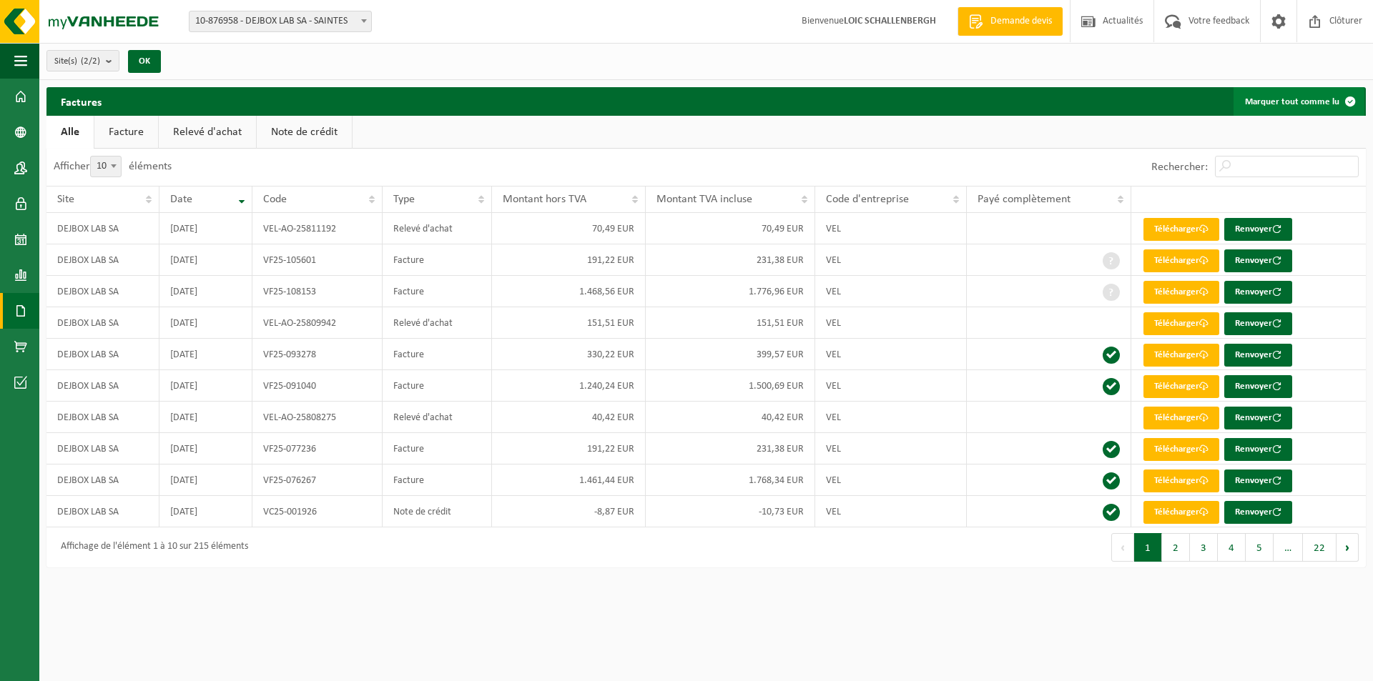
click at [1306, 104] on button "Marquer tout comme lu" at bounding box center [1298, 101] width 131 height 29
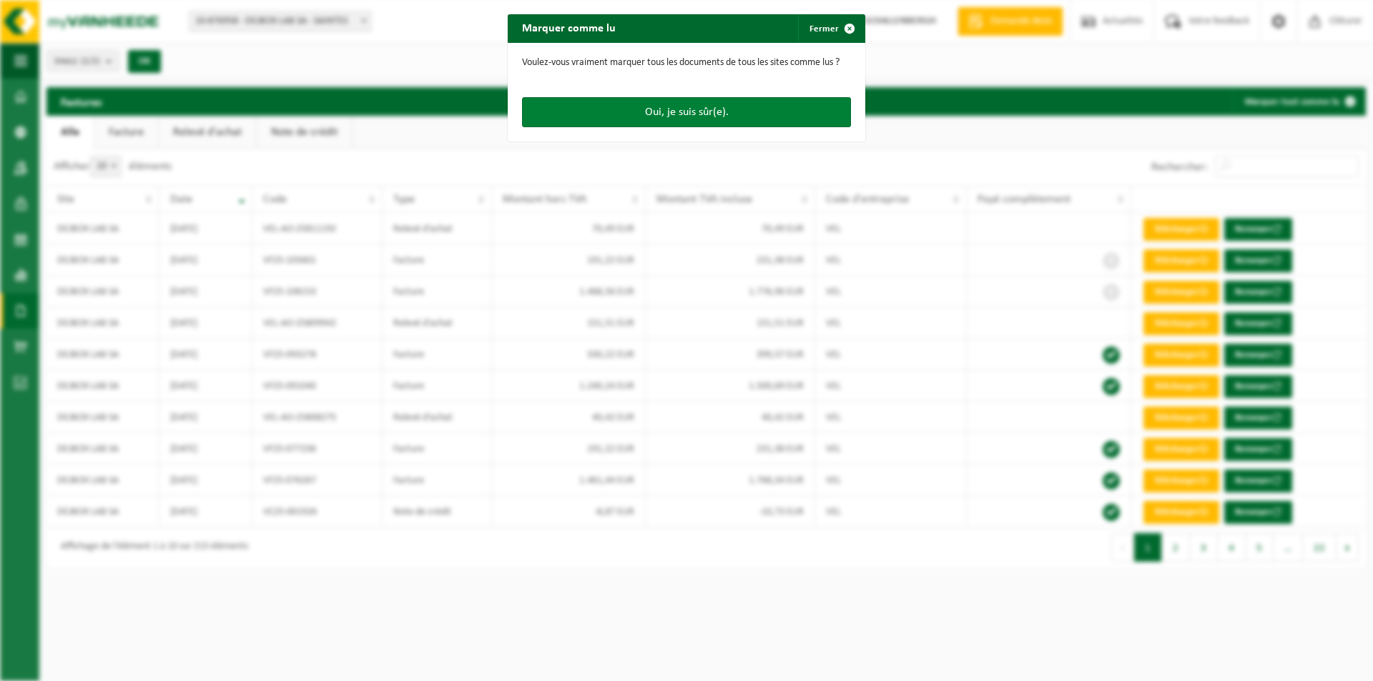
click at [581, 117] on button "Oui, je suis sûr(e)." at bounding box center [686, 112] width 329 height 30
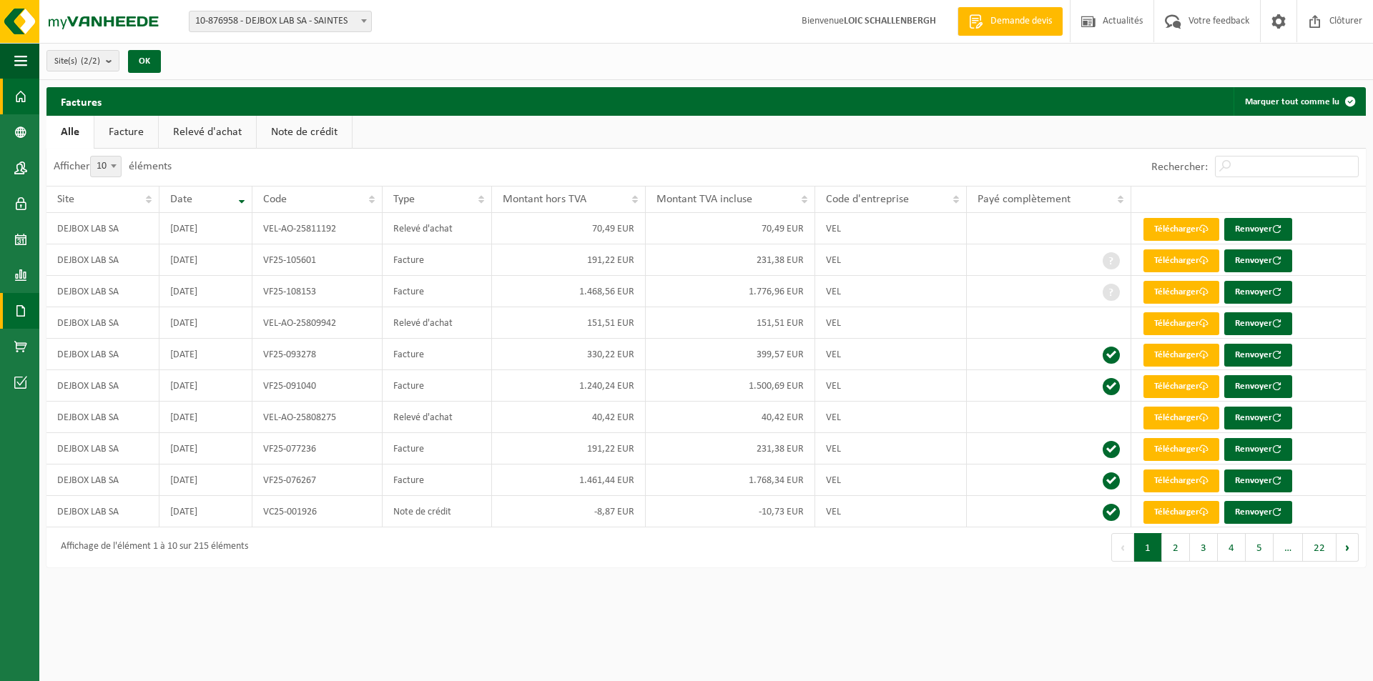
click at [25, 88] on span at bounding box center [20, 97] width 13 height 36
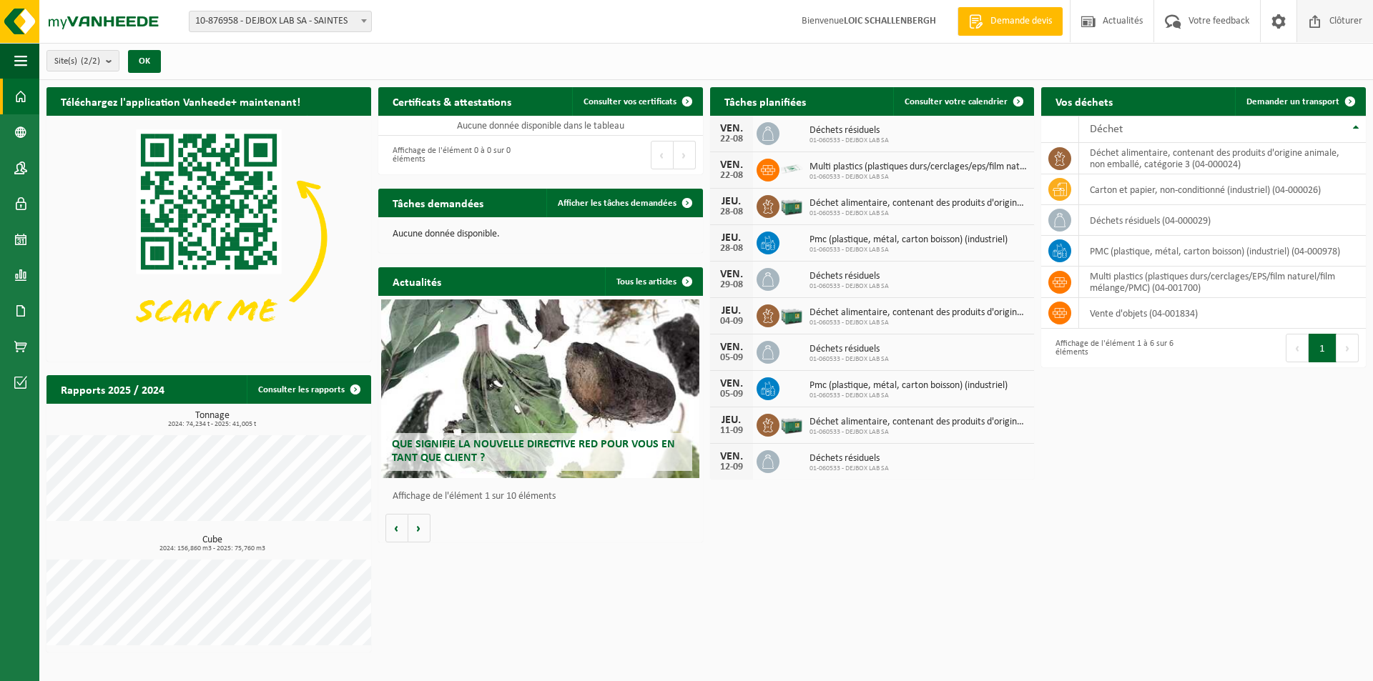
click at [1344, 27] on span "Clôturer" at bounding box center [1346, 21] width 40 height 42
